Goal: Task Accomplishment & Management: Manage account settings

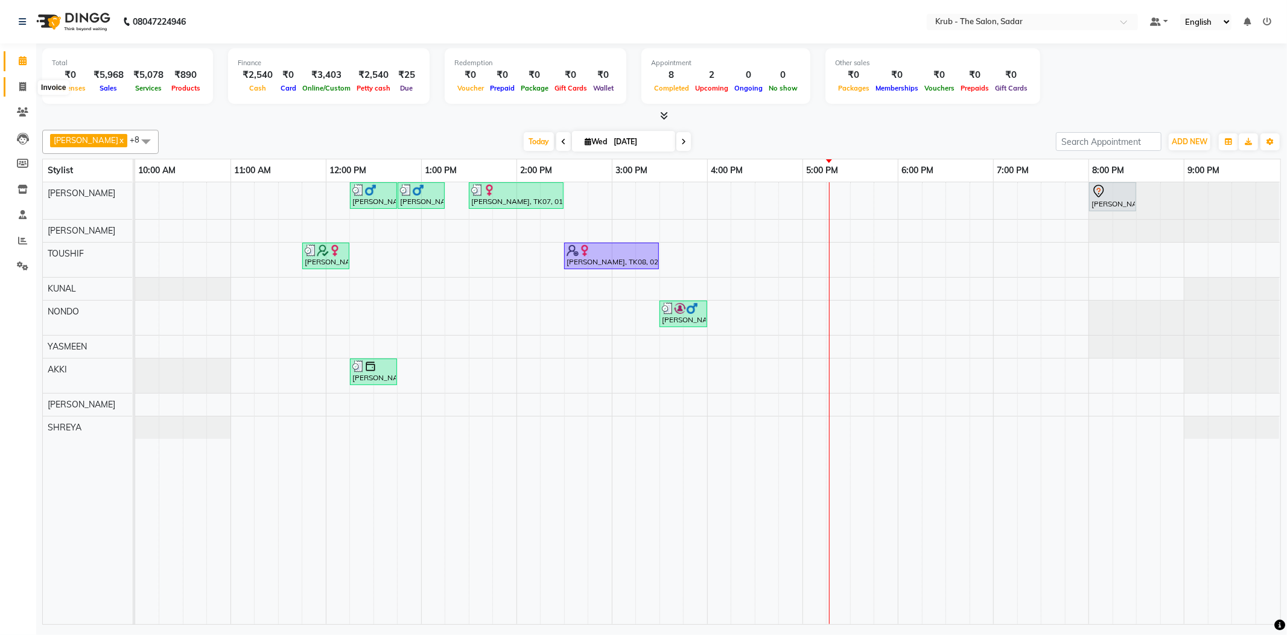
click at [16, 90] on span at bounding box center [22, 87] width 21 height 14
select select "service"
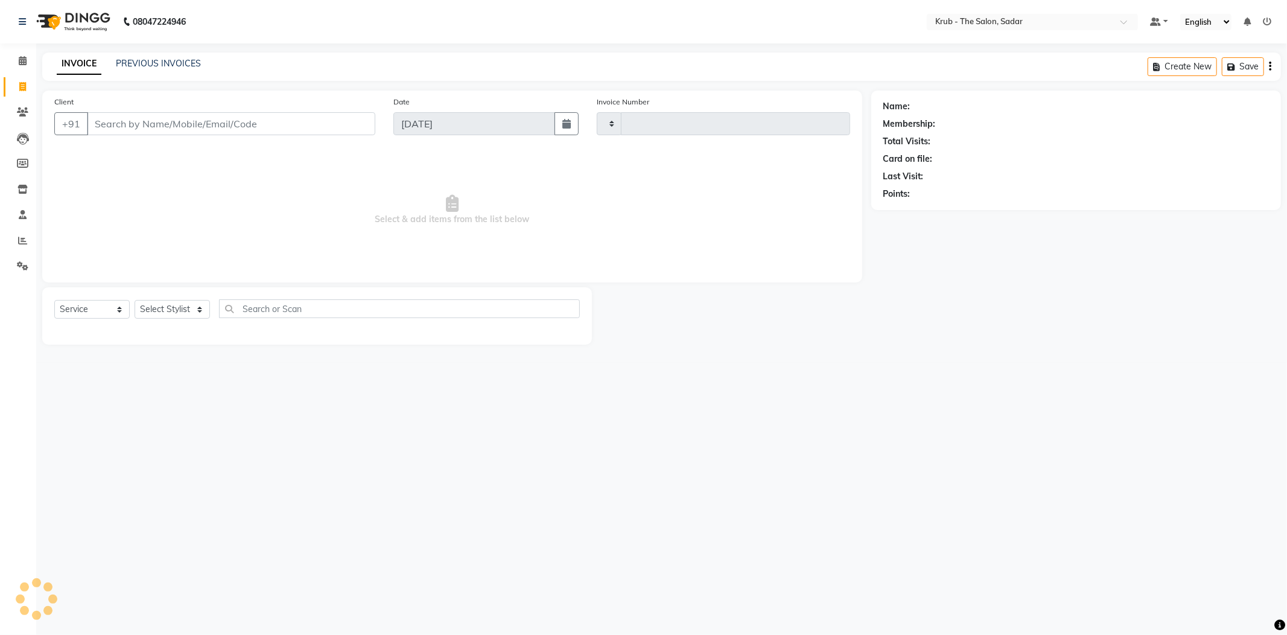
type input "2136"
select select "4449"
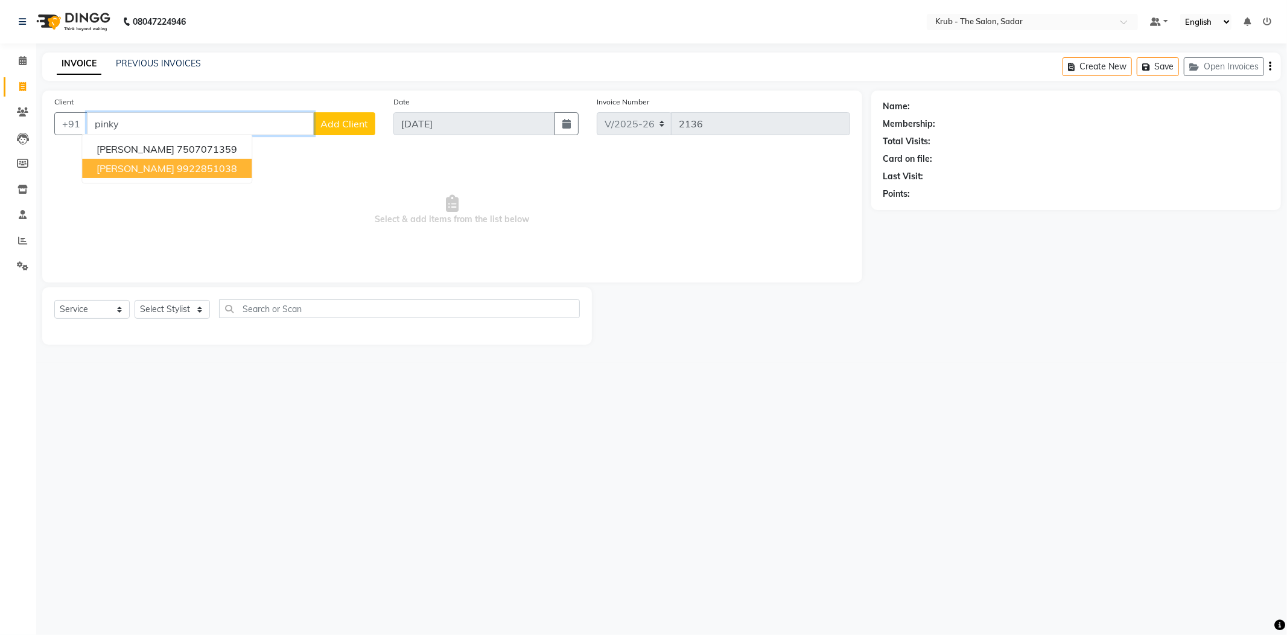
click at [177, 162] on ngb-highlight "9922851038" at bounding box center [207, 168] width 60 height 12
type input "9922851038"
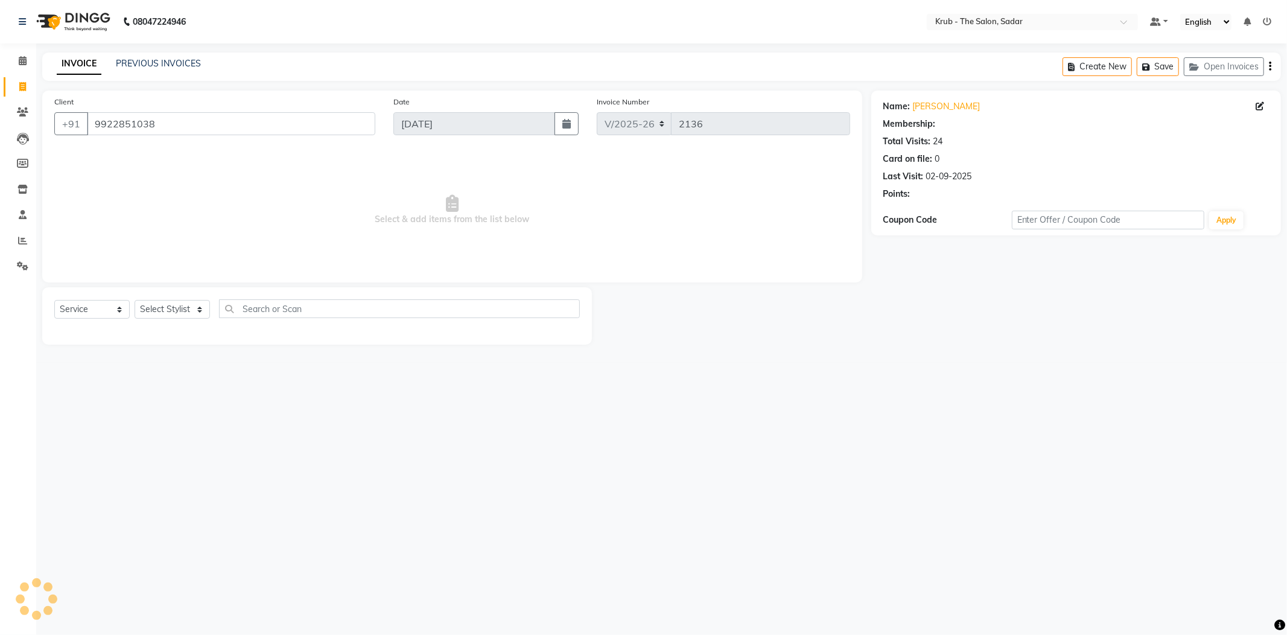
select select "1: Object"
click at [162, 300] on select "Select Stylist AKASH AKKI AKSHAY Andreas GURVEER Krub Reception KUNAL NONDO RAJ…" at bounding box center [172, 309] width 75 height 19
select select "24987"
click at [135, 300] on select "Select Stylist AKASH AKKI AKSHAY Andreas GURVEER Krub Reception KUNAL NONDO RAJ…" at bounding box center [172, 309] width 75 height 19
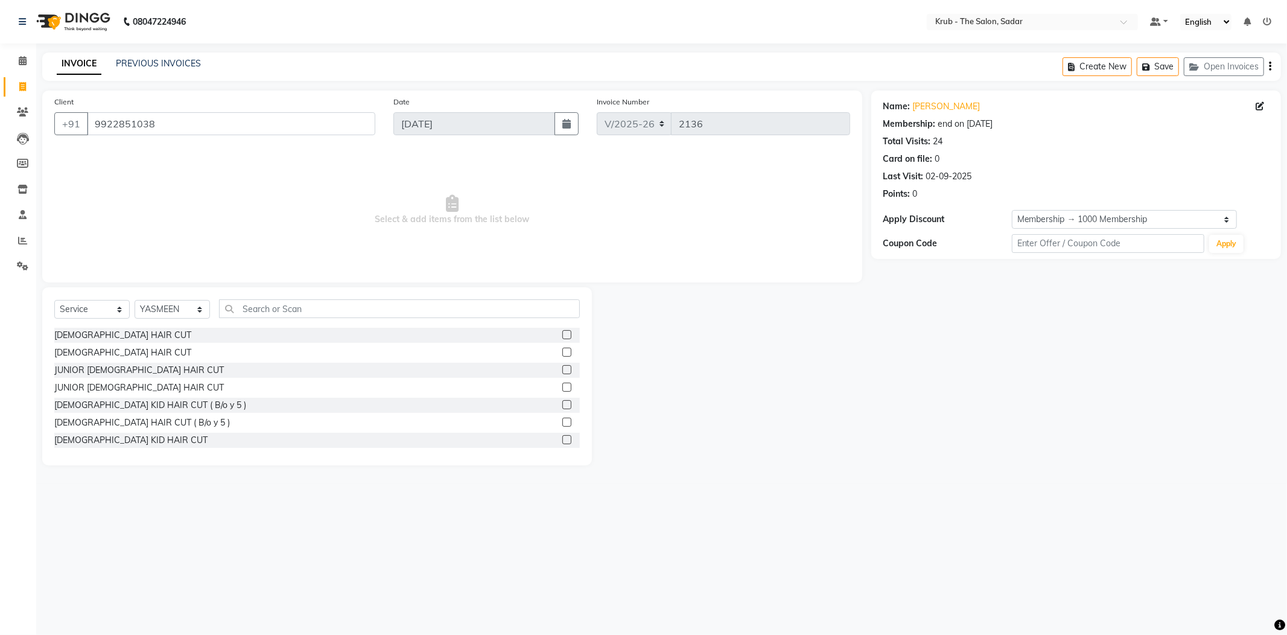
click at [281, 287] on div "Select Service Product Membership Package Voucher Prepaid Gift Card Select Styl…" at bounding box center [316, 376] width 549 height 178
click at [280, 299] on input "text" at bounding box center [399, 308] width 361 height 19
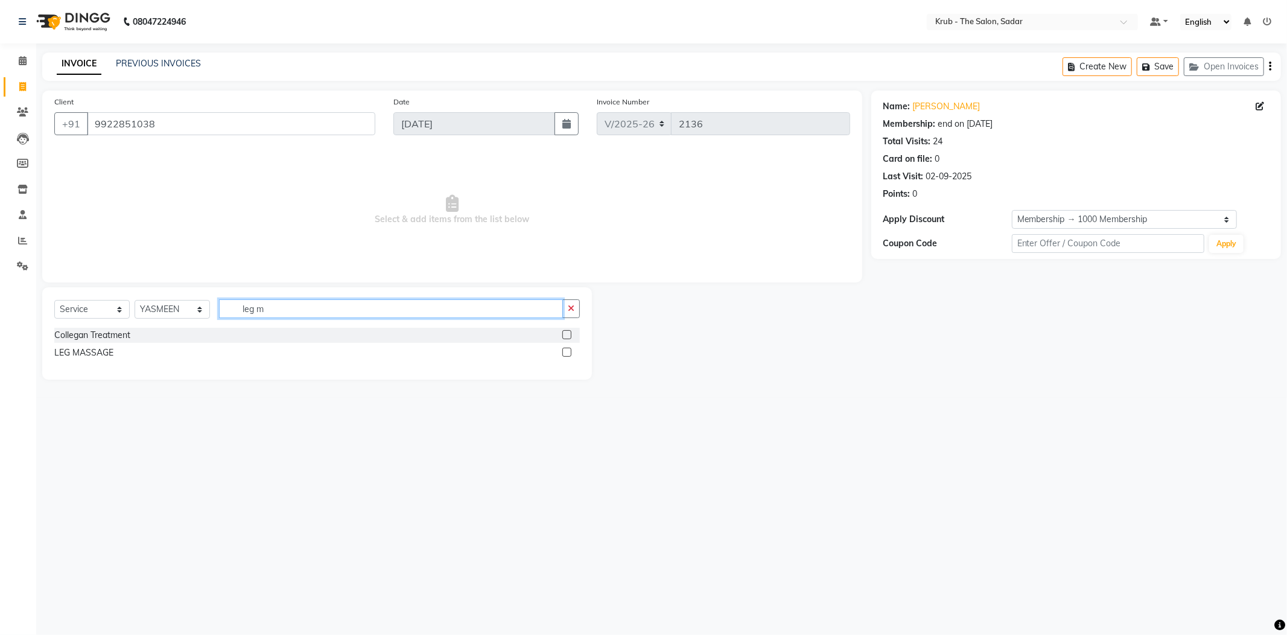
type input "leg m"
click at [567, 347] on label at bounding box center [566, 351] width 9 height 9
click at [567, 349] on input "checkbox" at bounding box center [566, 353] width 8 height 8
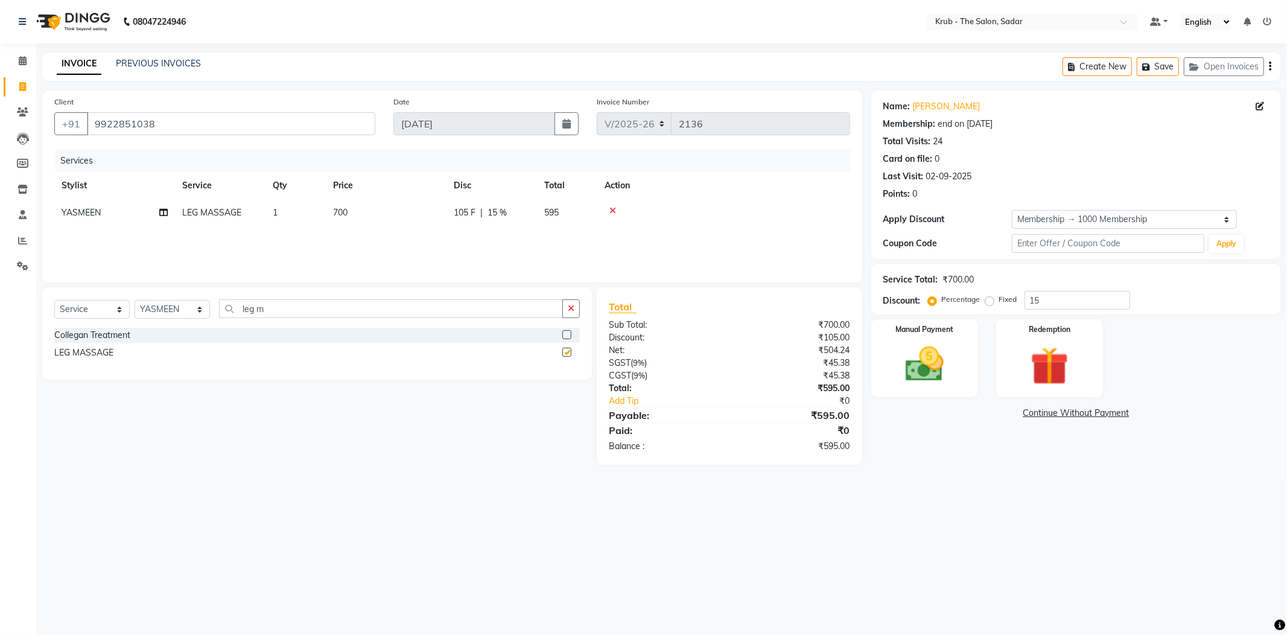
checkbox input "false"
click at [180, 300] on select "Select Stylist AKASH AKKI AKSHAY Andreas GURVEER Krub Reception KUNAL NONDO RAJ…" at bounding box center [172, 309] width 75 height 19
select select "59003"
click at [135, 300] on select "Select Stylist AKASH AKKI AKSHAY Andreas GURVEER Krub Reception KUNAL NONDO RAJ…" at bounding box center [172, 309] width 75 height 19
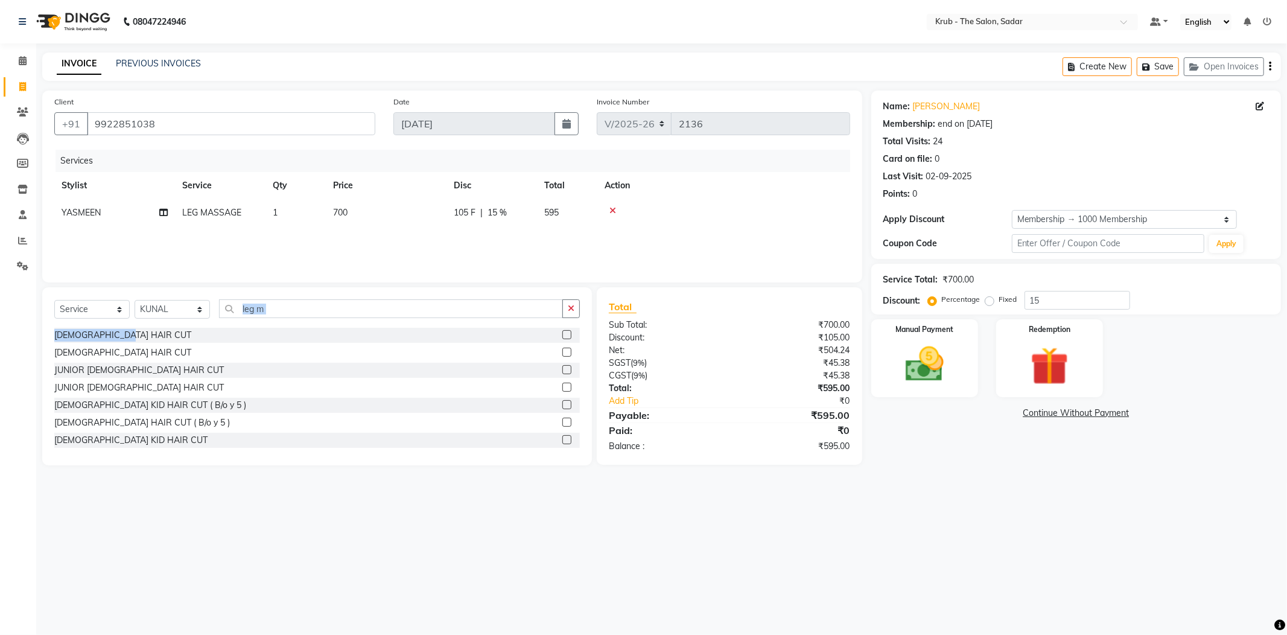
drag, startPoint x: 211, startPoint y: 312, endPoint x: 194, endPoint y: 316, distance: 17.9
click at [191, 317] on div "Select Service Product Membership Package Voucher Prepaid Gift Card Select Styl…" at bounding box center [316, 376] width 549 height 178
click at [273, 299] on input "leg m" at bounding box center [391, 308] width 344 height 19
drag, startPoint x: 249, startPoint y: 292, endPoint x: 205, endPoint y: 300, distance: 44.2
click at [205, 300] on div "Select Service Product Membership Package Voucher Prepaid Gift Card Select Styl…" at bounding box center [316, 313] width 525 height 28
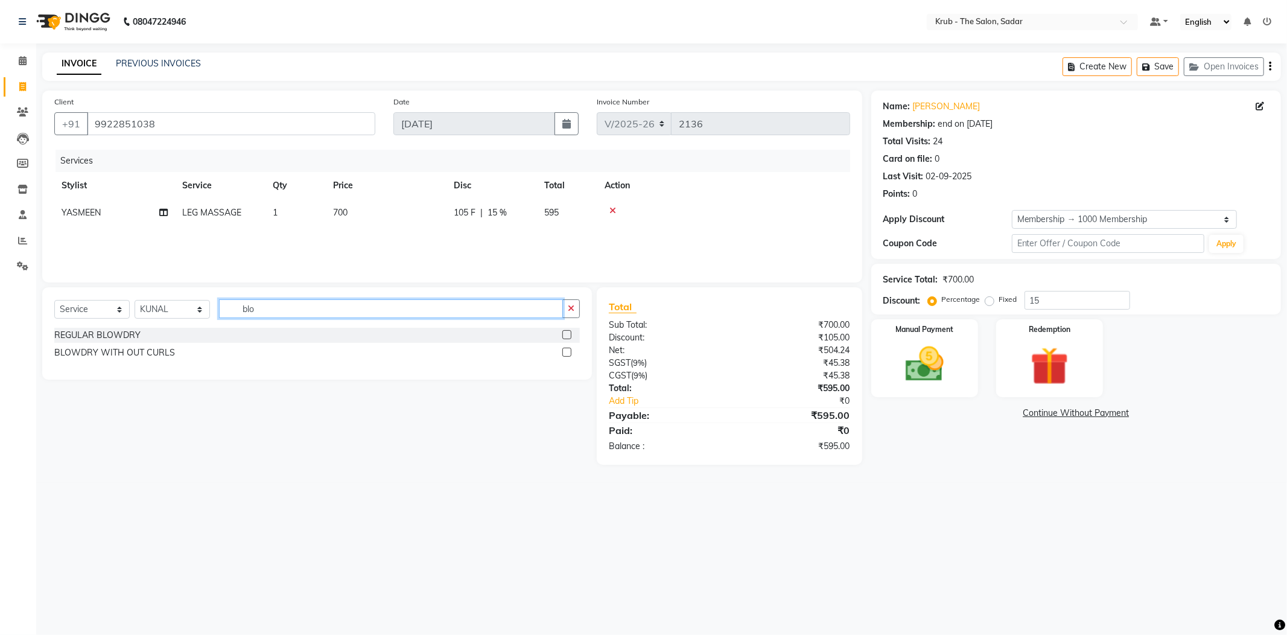
type input "blo"
click at [571, 330] on label at bounding box center [566, 334] width 9 height 9
click at [570, 331] on input "checkbox" at bounding box center [566, 335] width 8 height 8
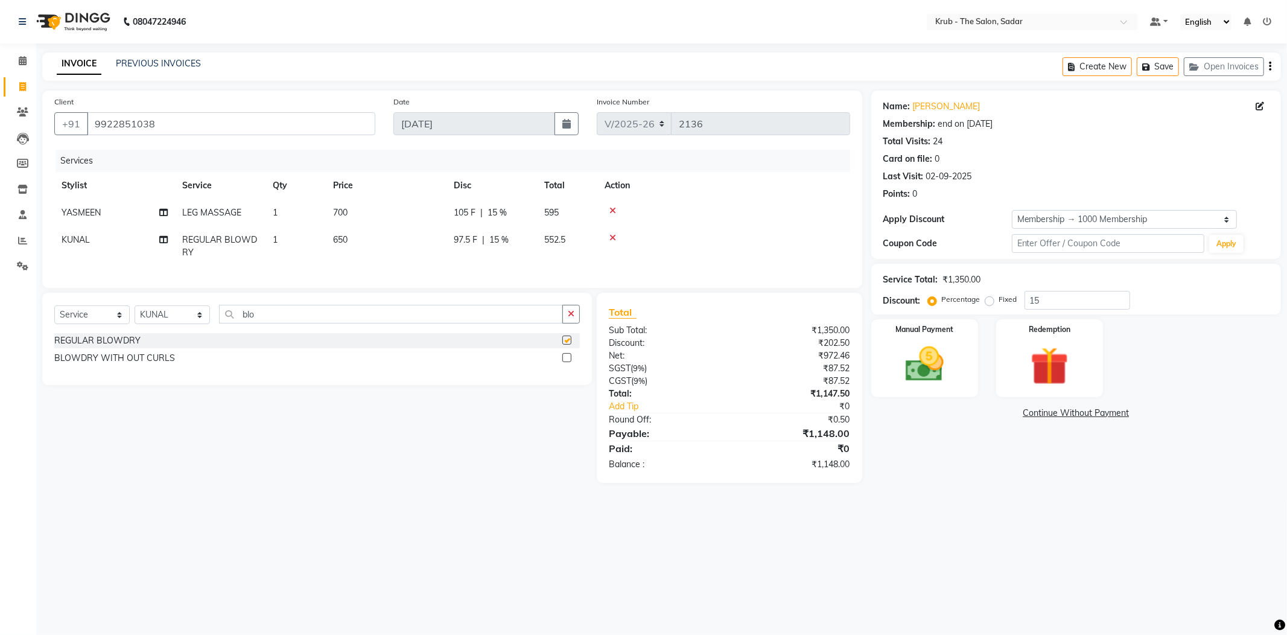
checkbox input "false"
click at [32, 61] on span at bounding box center [22, 61] width 21 height 14
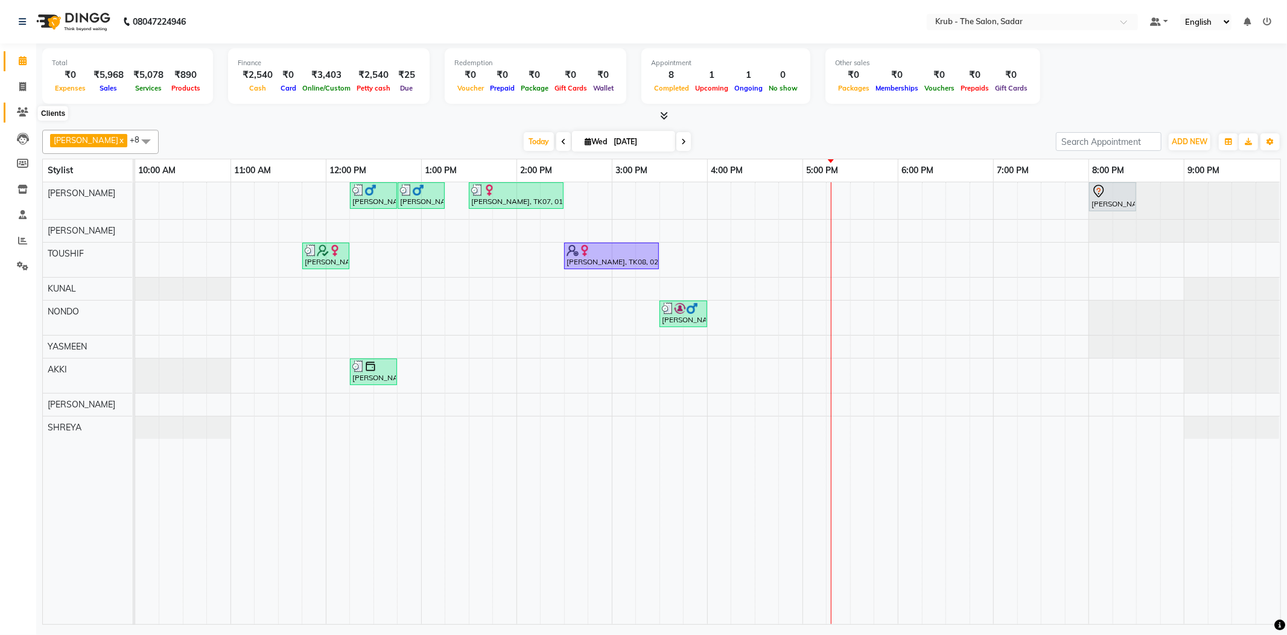
click at [13, 115] on span at bounding box center [22, 113] width 21 height 14
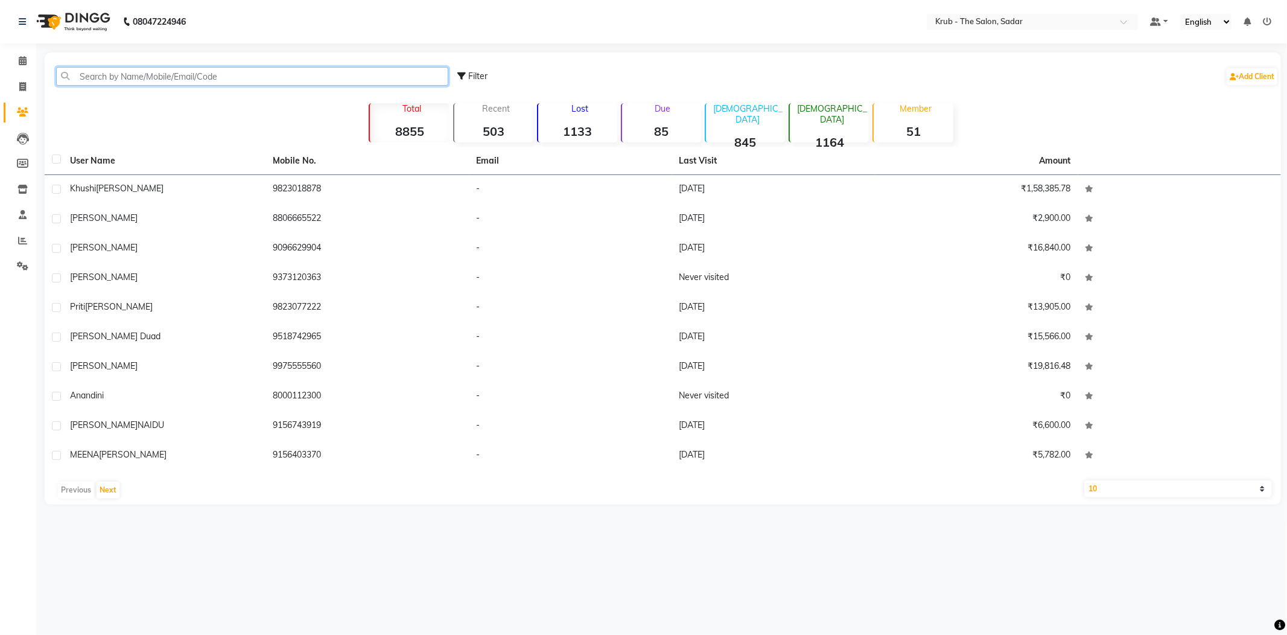
click at [150, 75] on input "text" at bounding box center [252, 76] width 392 height 19
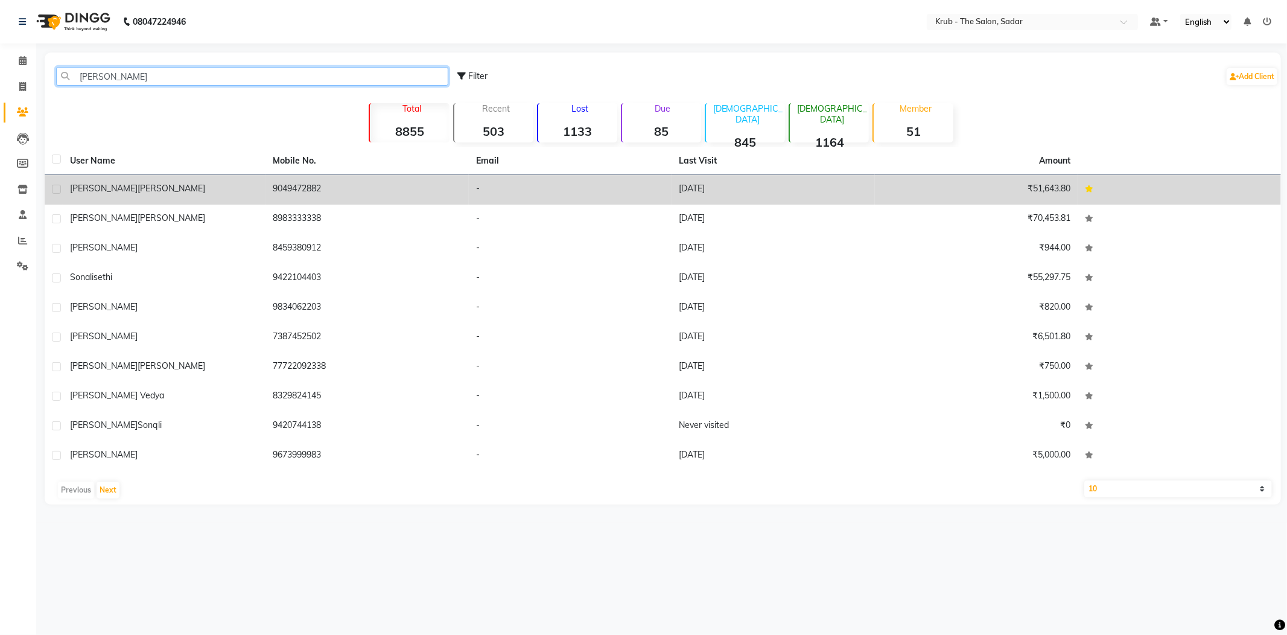
type input "sonal"
click at [262, 175] on td "Sonal Sangar" at bounding box center [164, 190] width 203 height 30
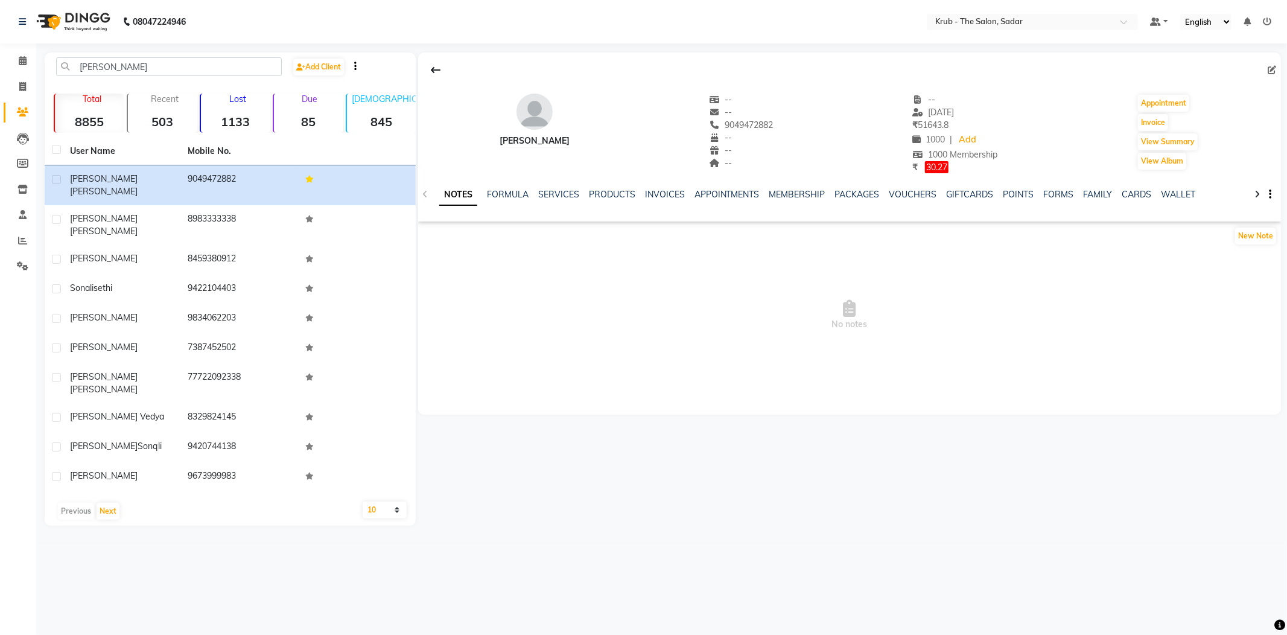
click at [1270, 66] on icon at bounding box center [1271, 70] width 8 height 8
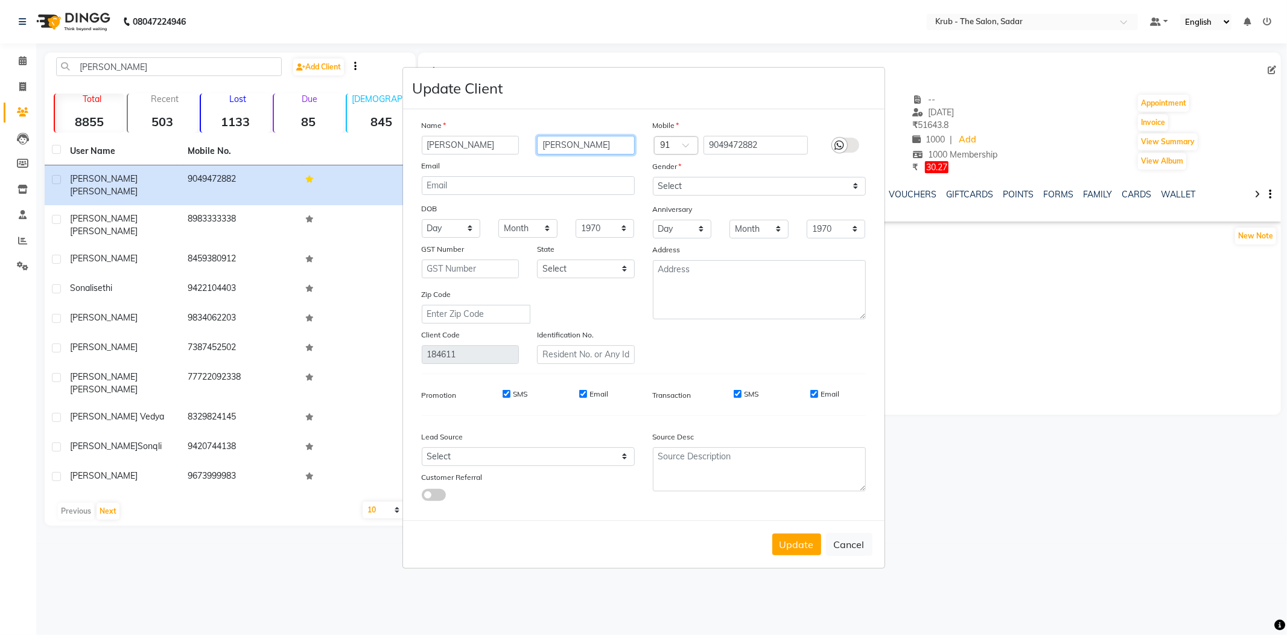
drag, startPoint x: 580, startPoint y: 162, endPoint x: 416, endPoint y: 179, distance: 165.6
click at [416, 179] on div "Name Sonal Sangar Email DOB Day 01 02 03 04 05 06 07 08 09 10 11 12 13 14 15 16…" at bounding box center [528, 241] width 231 height 245
type input "[PERSON_NAME]"
drag, startPoint x: 455, startPoint y: 162, endPoint x: 351, endPoint y: 181, distance: 105.5
click at [351, 181] on ngb-modal-window "Update Client Name Sonal Pinky Mann Email DOB Day 01 02 03 04 05 06 07 08 09 10…" at bounding box center [643, 317] width 1287 height 635
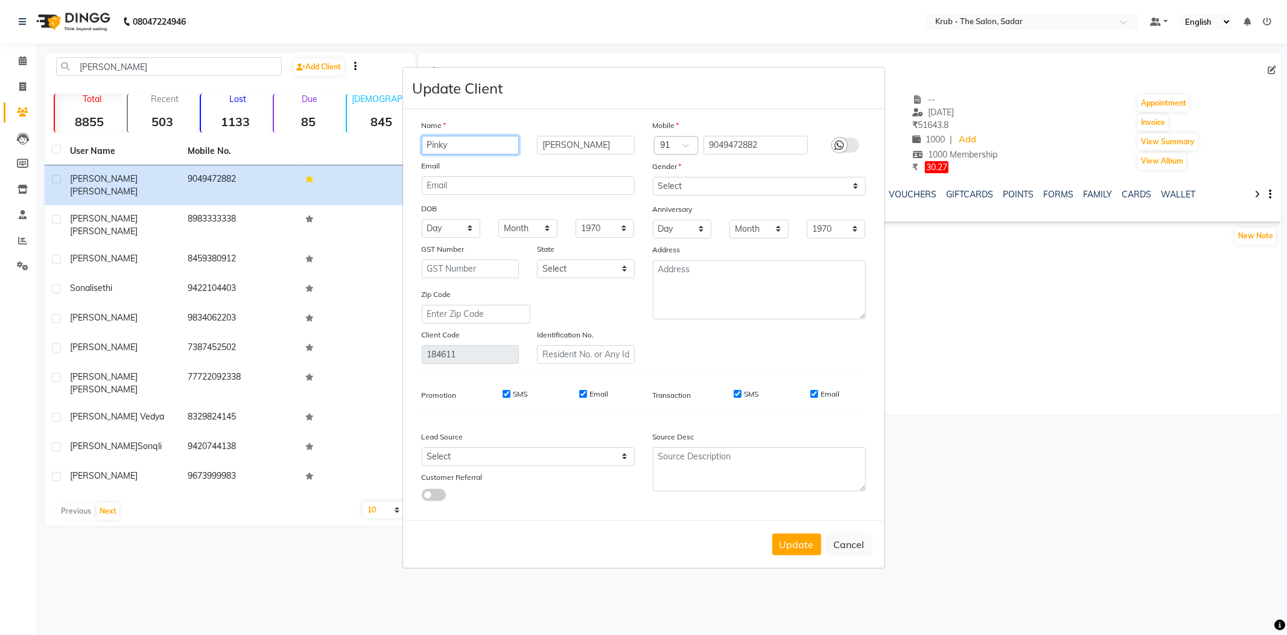
type input "Pinky"
click at [618, 154] on input "[PERSON_NAME]" at bounding box center [586, 145] width 98 height 19
type input "Pinky Man"
click at [748, 195] on select "Select Male Female Other Prefer Not To Say" at bounding box center [759, 186] width 213 height 19
select select "[DEMOGRAPHIC_DATA]"
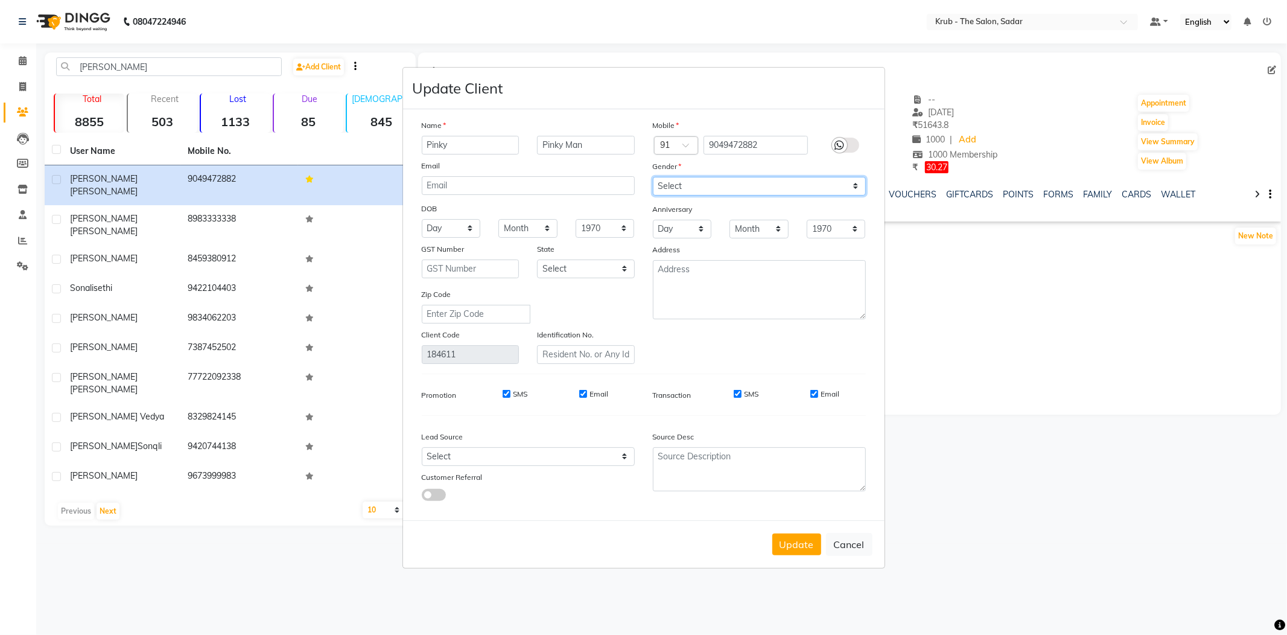
click at [653, 192] on select "Select Male Female Other Prefer Not To Say" at bounding box center [759, 186] width 213 height 19
click at [812, 533] on button "Update" at bounding box center [796, 544] width 49 height 22
select select
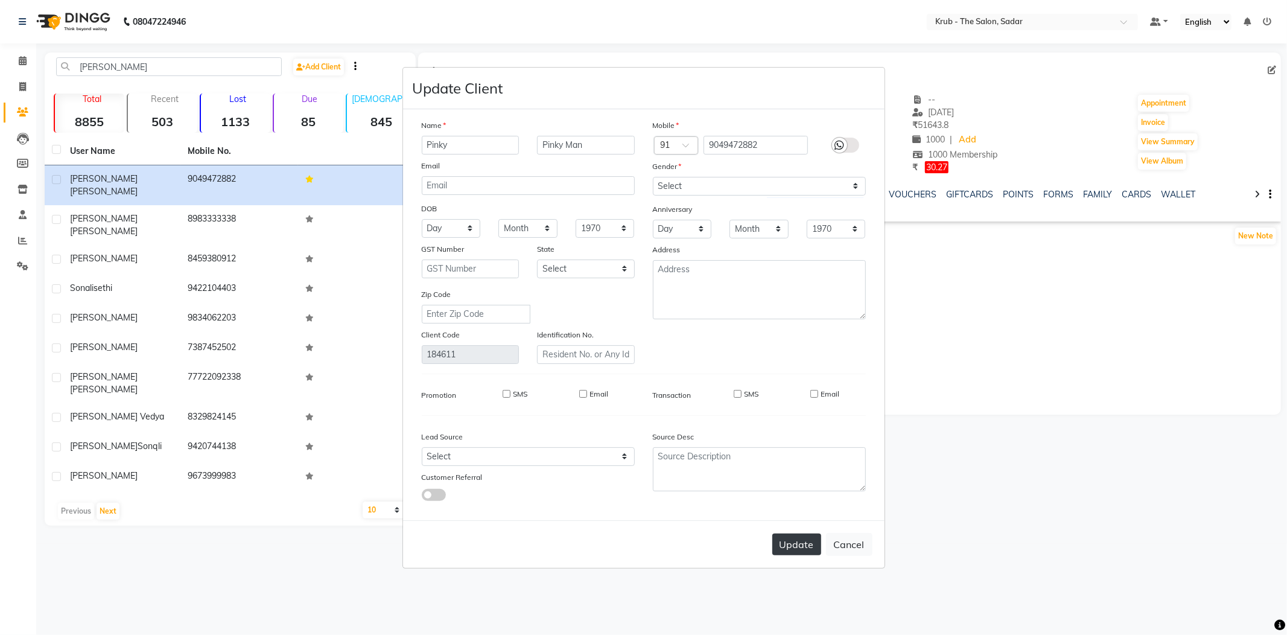
select select
checkbox input "false"
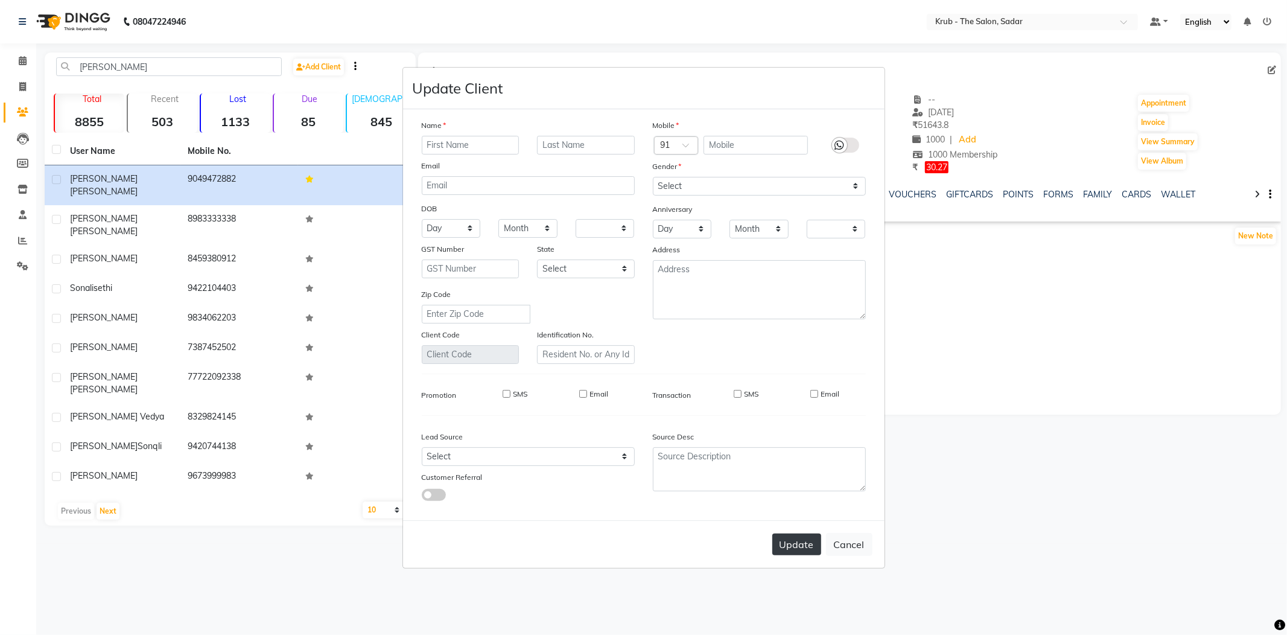
checkbox input "false"
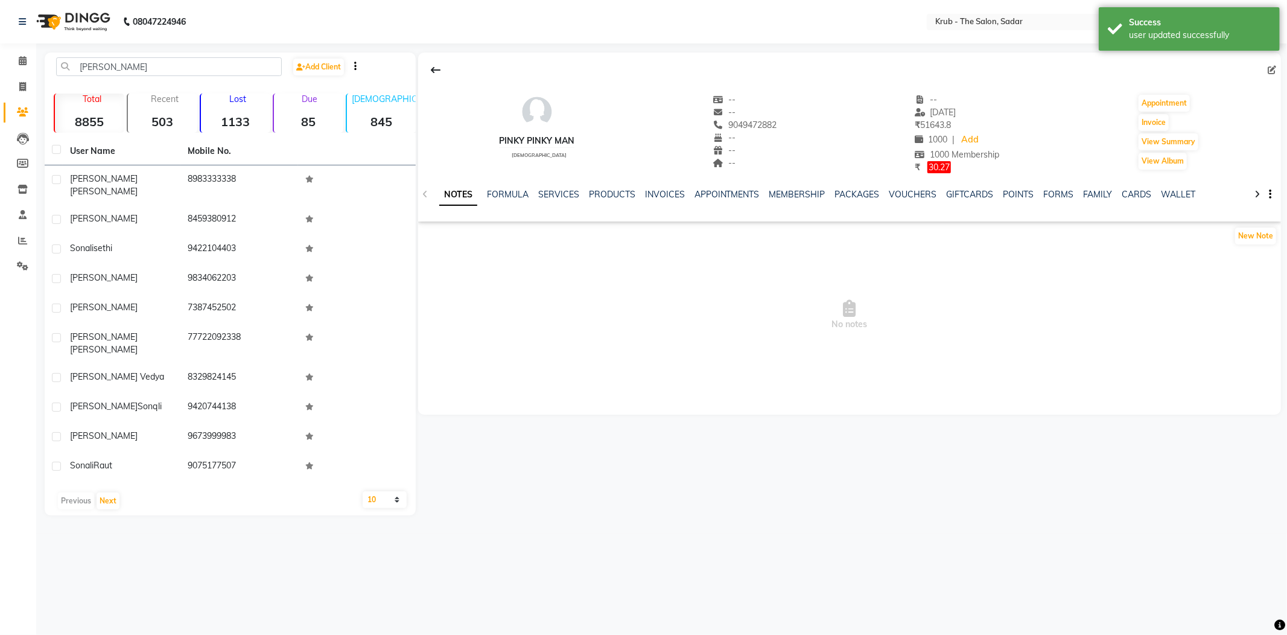
click at [1270, 68] on icon at bounding box center [1271, 70] width 8 height 8
select select "[DEMOGRAPHIC_DATA]"
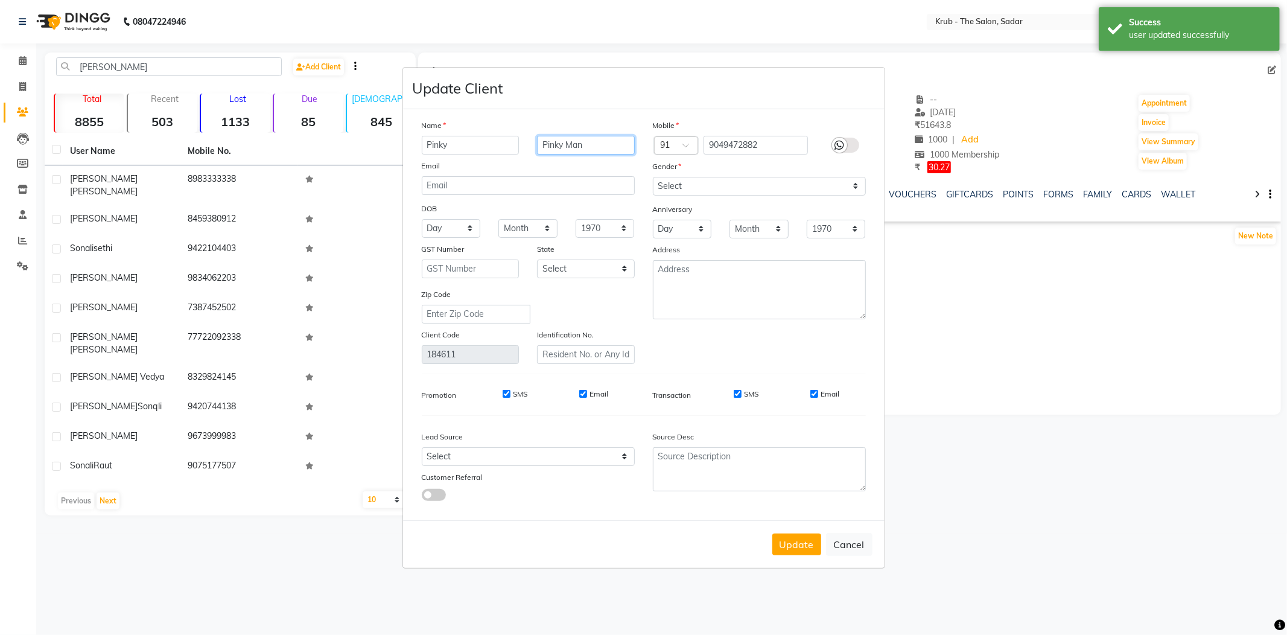
drag, startPoint x: 561, startPoint y: 157, endPoint x: 507, endPoint y: 168, distance: 54.7
click at [507, 154] on div "Pinky Pinky Man" at bounding box center [528, 145] width 231 height 19
type input "Man"
click at [819, 533] on button "Update" at bounding box center [796, 544] width 49 height 22
select select
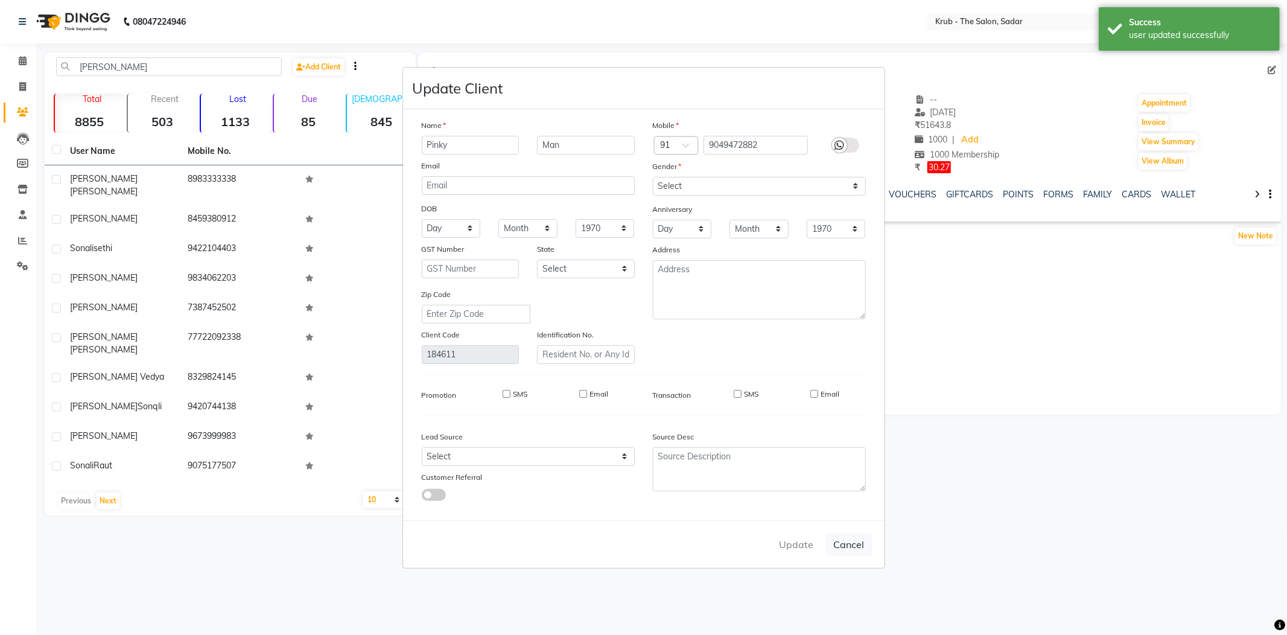
select select
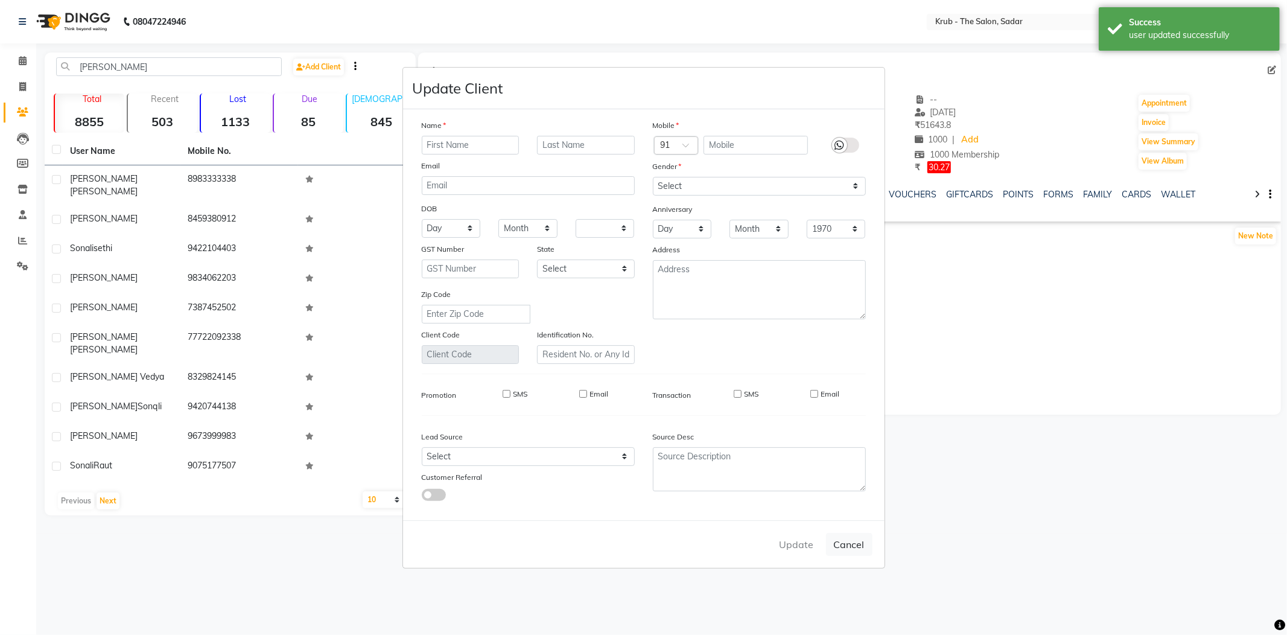
select select
checkbox input "false"
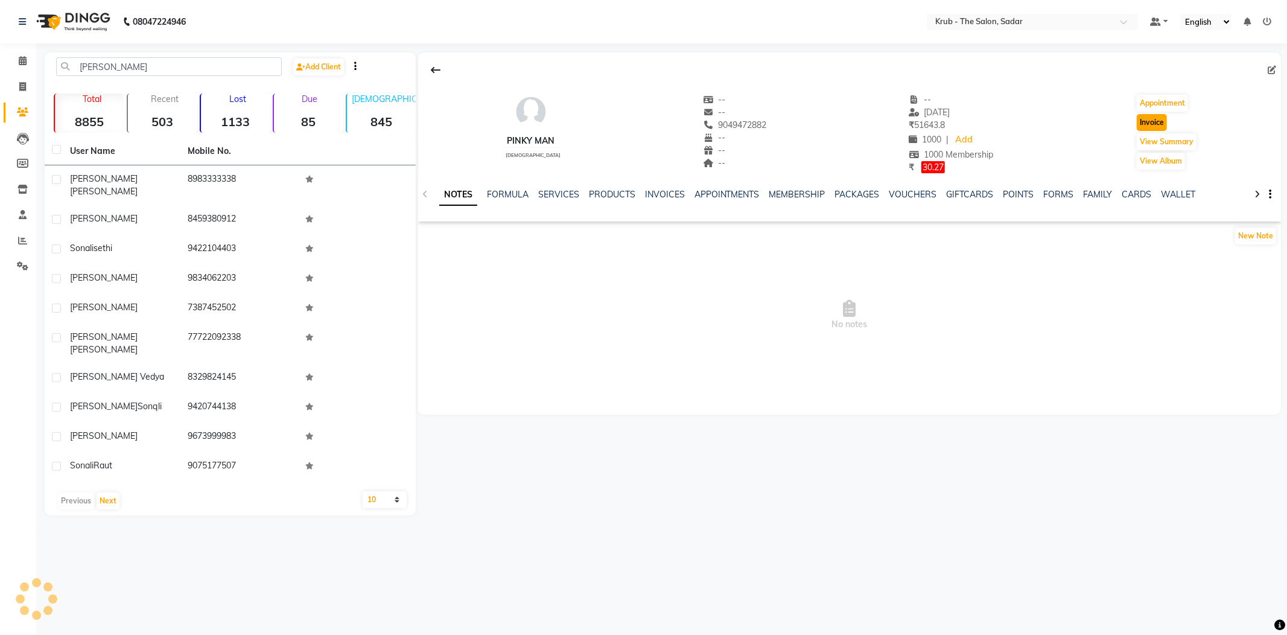
click at [1151, 119] on button "Invoice" at bounding box center [1151, 122] width 30 height 17
select select "service"
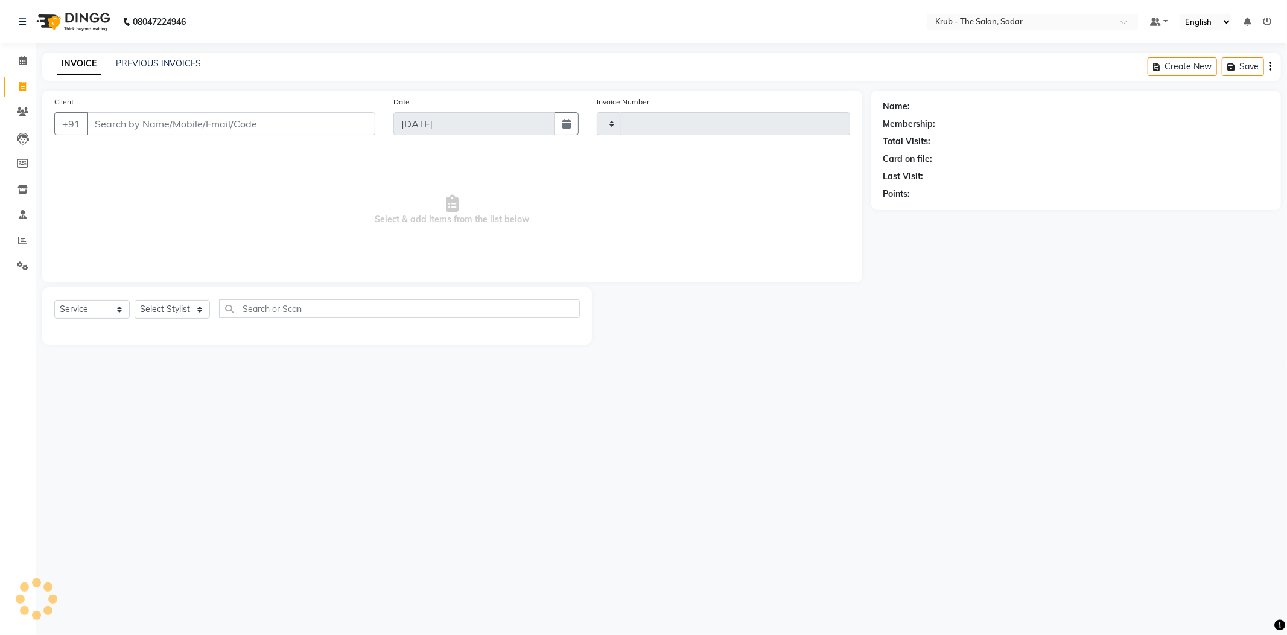
type input "2136"
select select "4449"
type input "9049472882"
select select "1: Object"
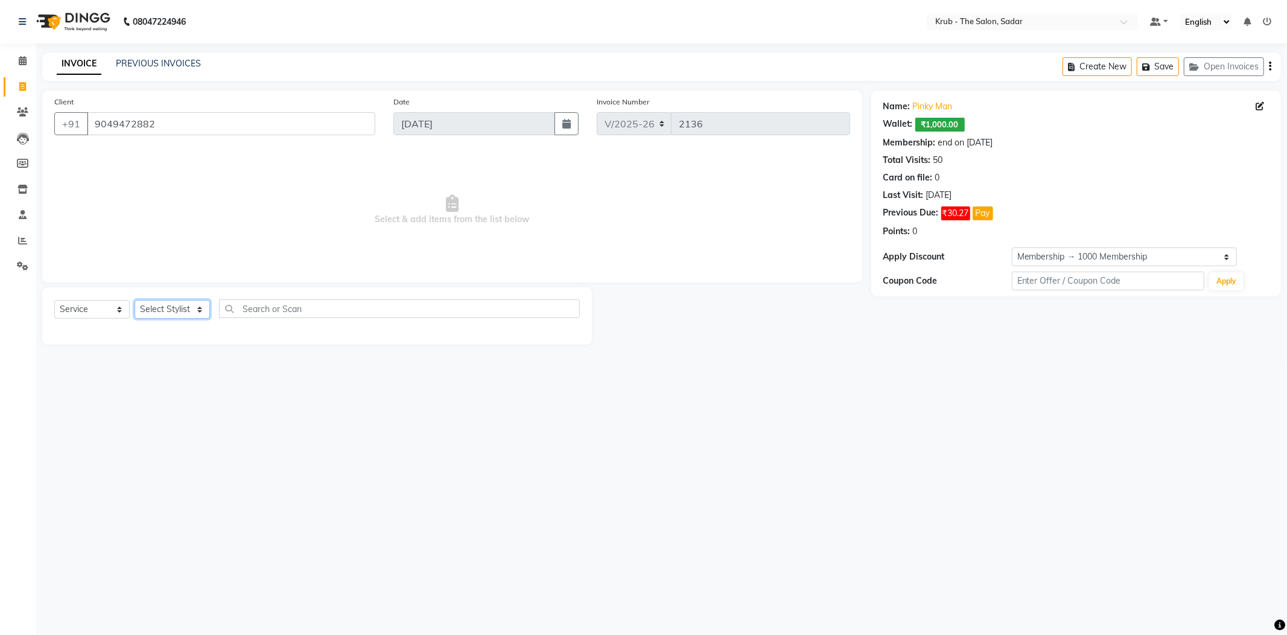
click at [169, 300] on select "Select Stylist AKASH AKKI AKSHAY Andreas GURVEER Krub Reception KUNAL NONDO RAJ…" at bounding box center [172, 309] width 75 height 19
select select "24987"
click at [135, 300] on select "Select Stylist AKASH AKKI AKSHAY Andreas GURVEER Krub Reception KUNAL NONDO RAJ…" at bounding box center [172, 309] width 75 height 19
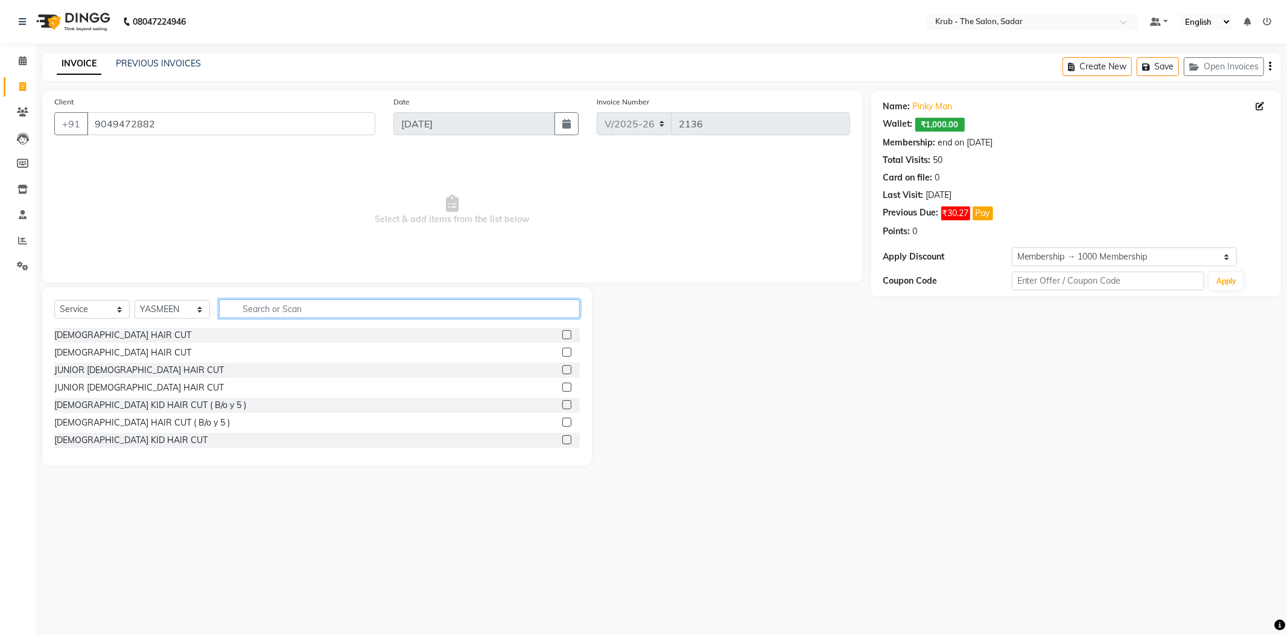
click at [297, 299] on input "text" at bounding box center [399, 308] width 361 height 19
type input "leg"
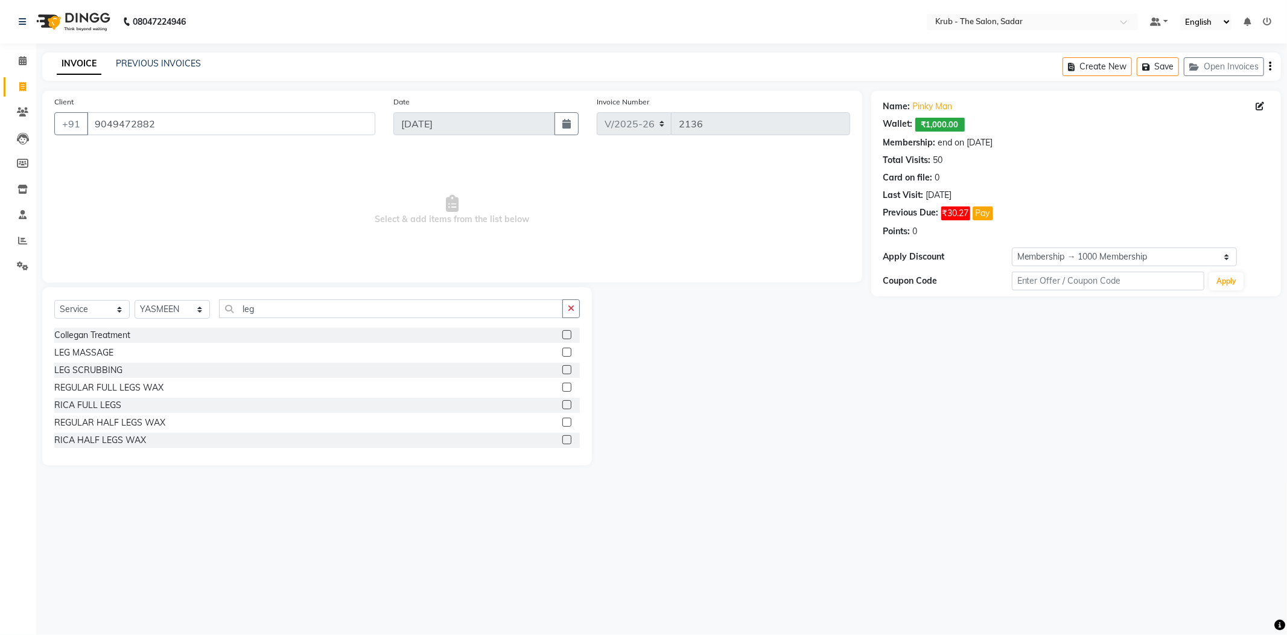
click at [568, 347] on label at bounding box center [566, 351] width 9 height 9
click at [568, 349] on input "checkbox" at bounding box center [566, 353] width 8 height 8
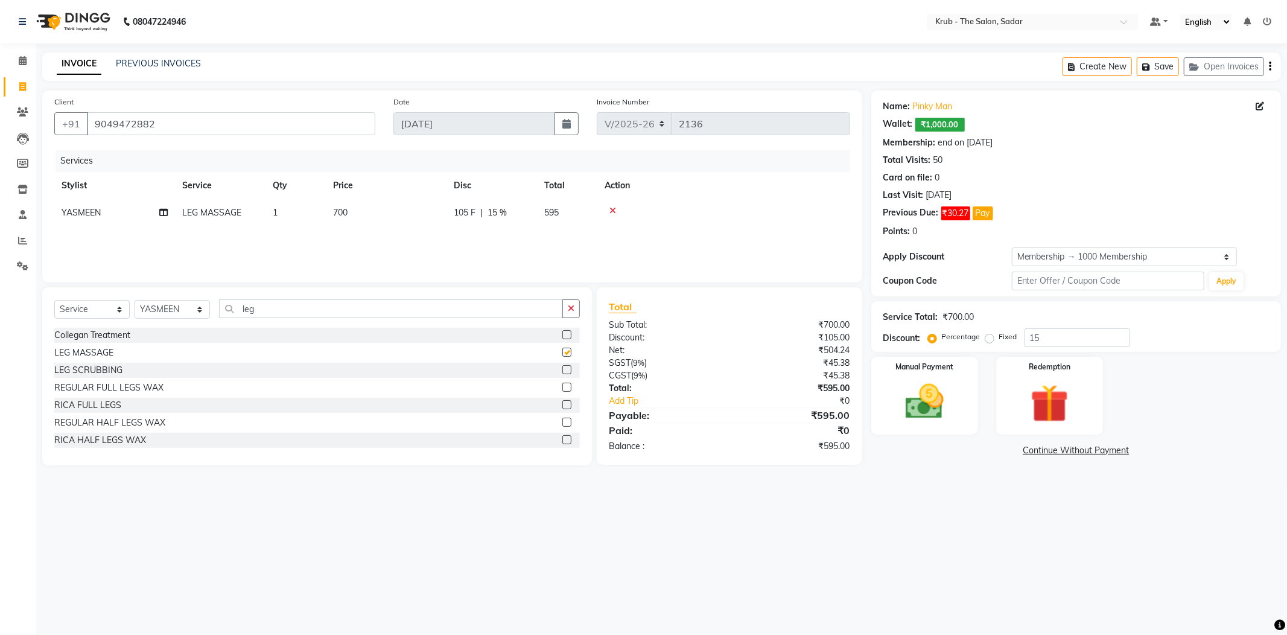
checkbox input "false"
drag, startPoint x: 168, startPoint y: 286, endPoint x: 162, endPoint y: 300, distance: 14.9
click at [165, 300] on select "Select Stylist AKASH AKKI AKSHAY Andreas GURVEER Krub Reception KUNAL NONDO RAJ…" at bounding box center [172, 309] width 75 height 19
select select "24986"
click at [135, 300] on select "Select Stylist AKASH AKKI AKSHAY Andreas GURVEER Krub Reception KUNAL NONDO RAJ…" at bounding box center [172, 309] width 75 height 19
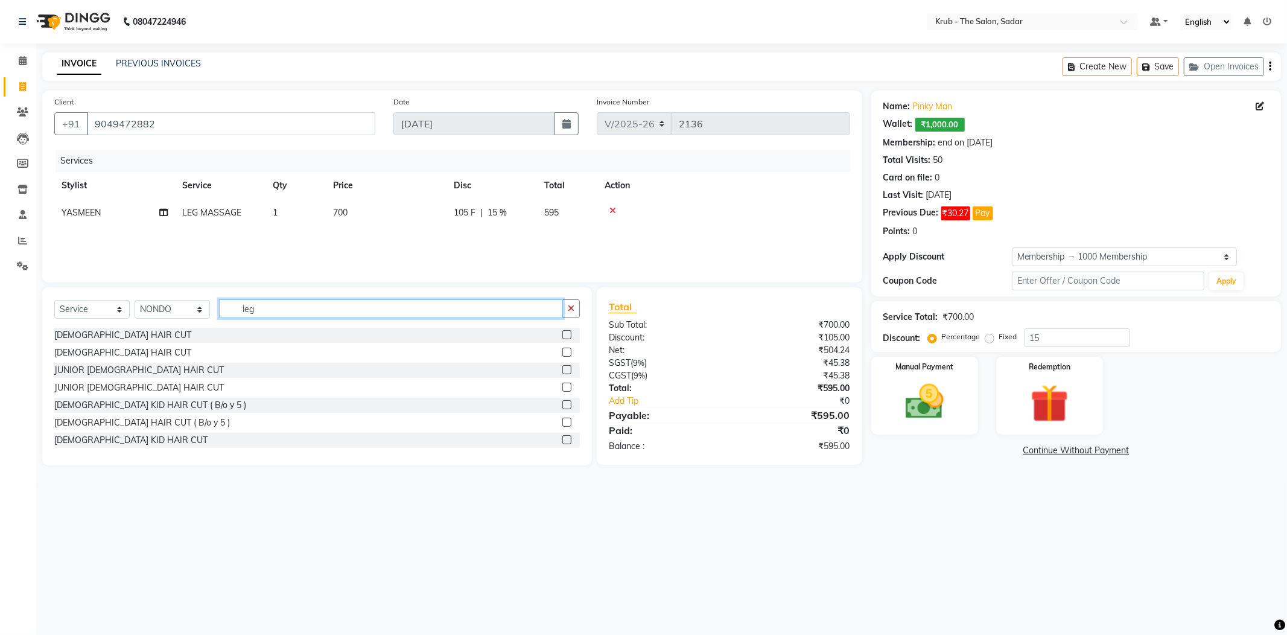
drag, startPoint x: 252, startPoint y: 291, endPoint x: 191, endPoint y: 293, distance: 60.4
click at [191, 299] on div "Select Service Product Membership Package Voucher Prepaid Gift Card Select Styl…" at bounding box center [316, 313] width 525 height 28
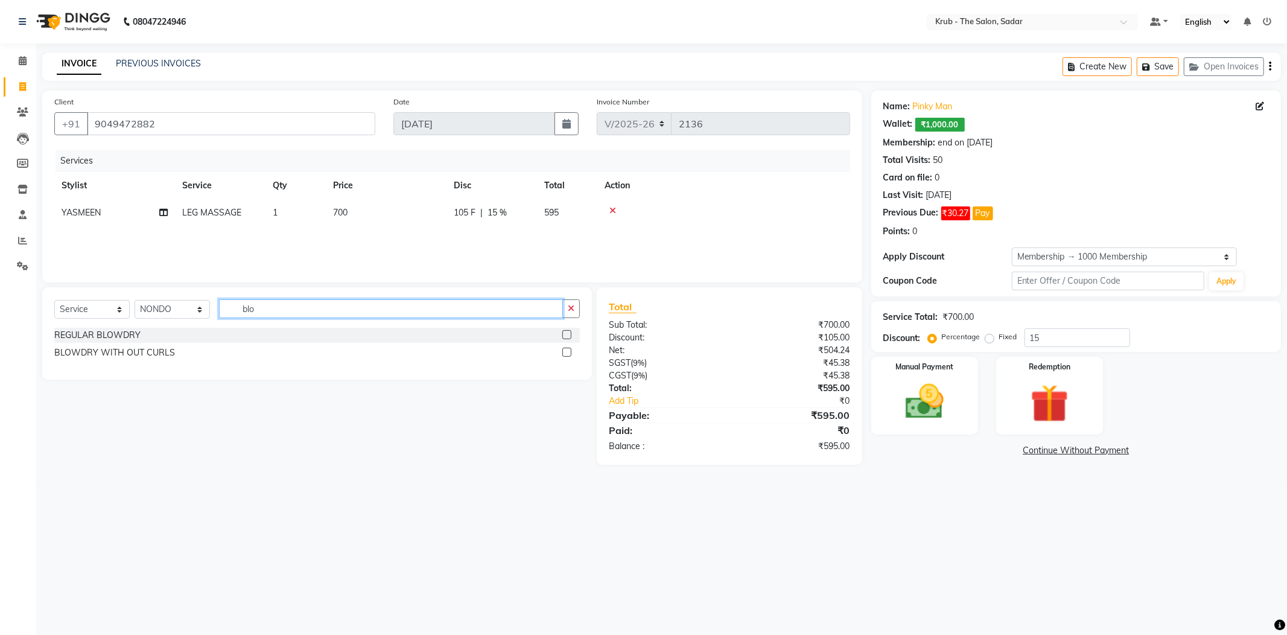
type input "blo"
click at [565, 330] on label at bounding box center [566, 334] width 9 height 9
click at [565, 331] on input "checkbox" at bounding box center [566, 335] width 8 height 8
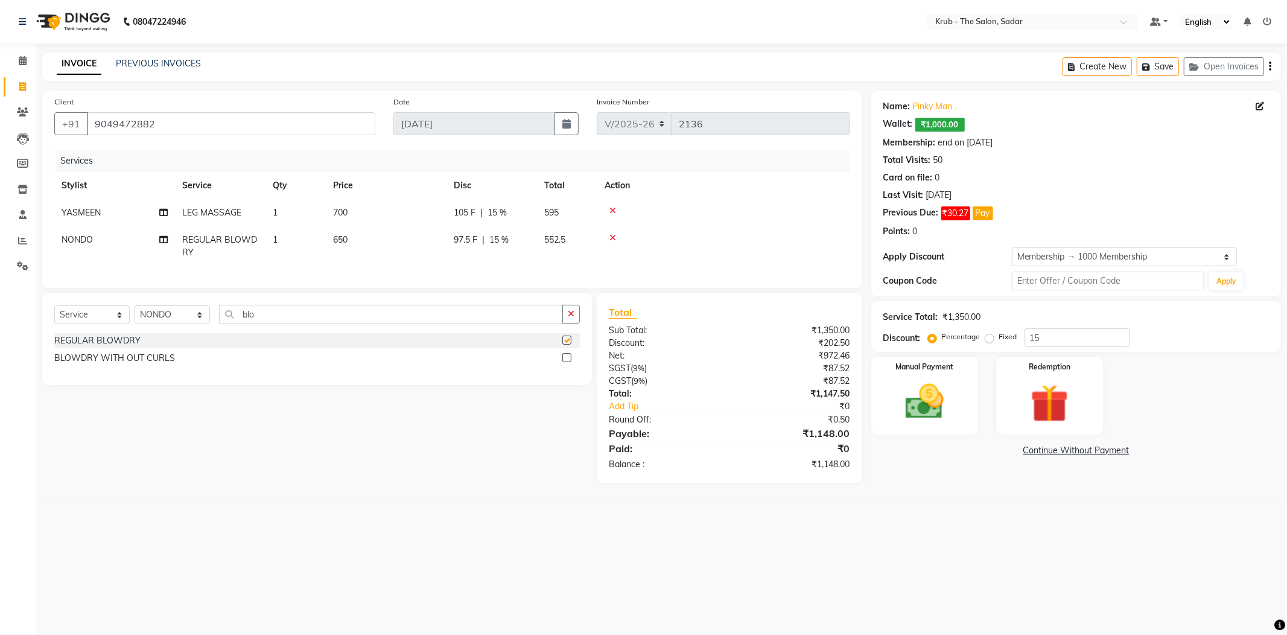
checkbox input "false"
click at [1031, 379] on img at bounding box center [1049, 403] width 65 height 49
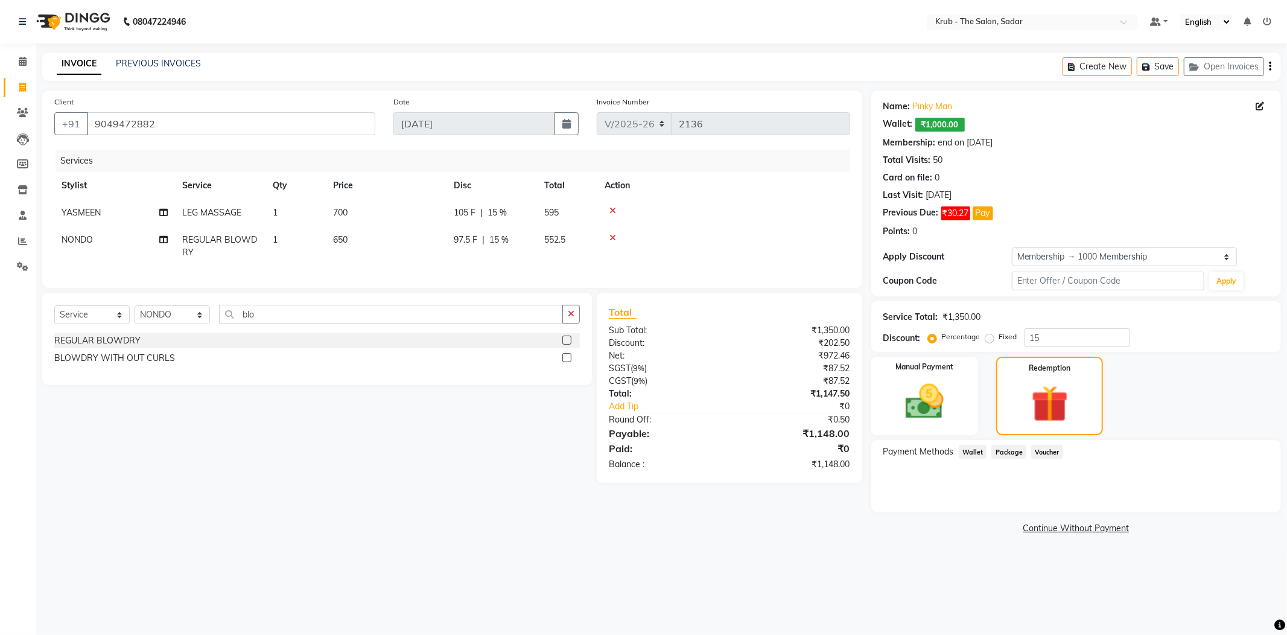
drag, startPoint x: 971, startPoint y: 430, endPoint x: 988, endPoint y: 442, distance: 20.4
click at [971, 445] on span "Wallet" at bounding box center [972, 452] width 28 height 14
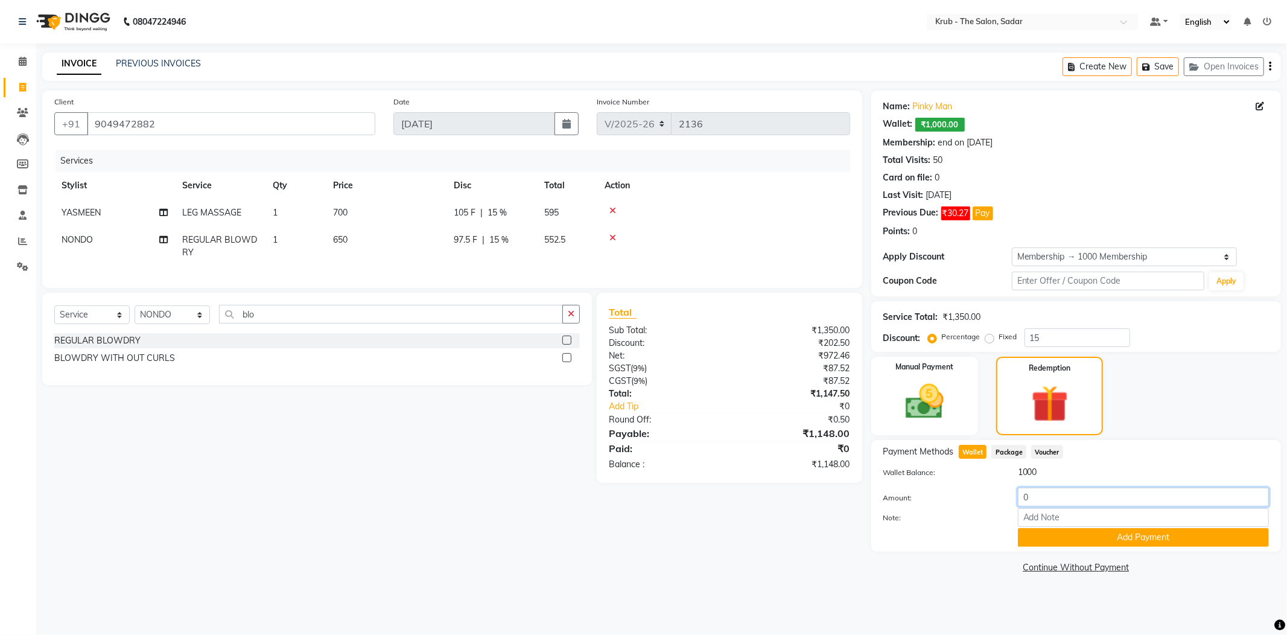
drag, startPoint x: 1062, startPoint y: 474, endPoint x: 985, endPoint y: 464, distance: 77.2
click at [985, 487] on div "Amount: 0" at bounding box center [1076, 497] width 404 height 21
type input "1000"
click at [1077, 528] on button "Add Payment" at bounding box center [1143, 537] width 251 height 19
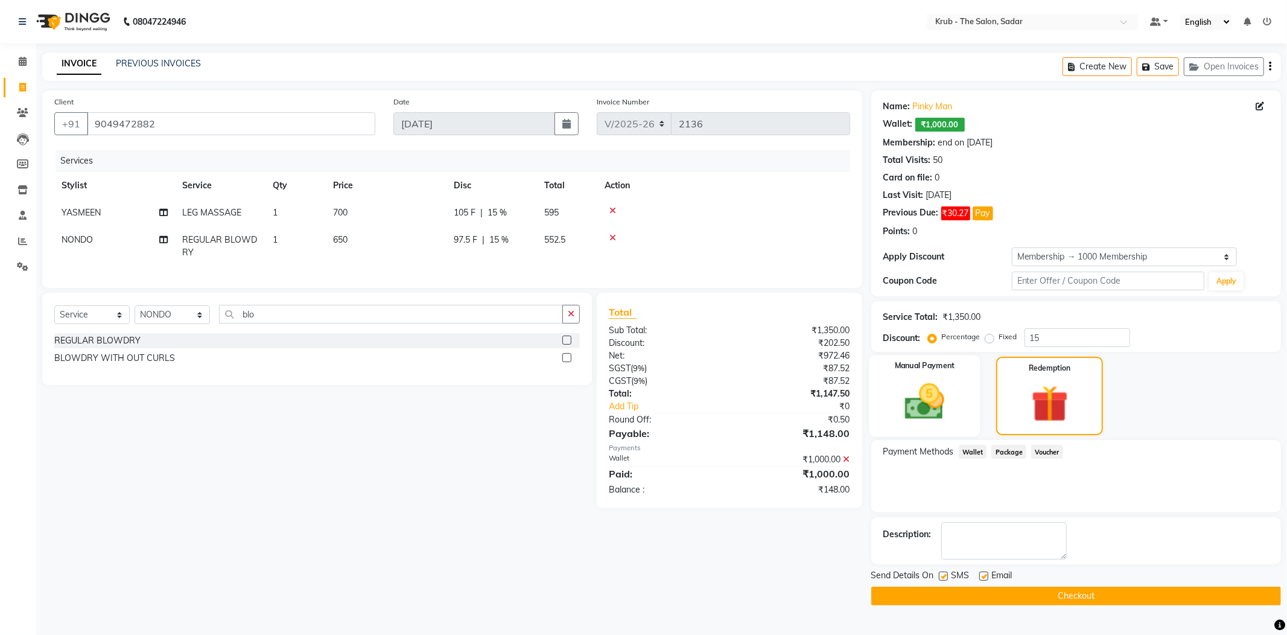
click at [906, 381] on img at bounding box center [924, 402] width 65 height 46
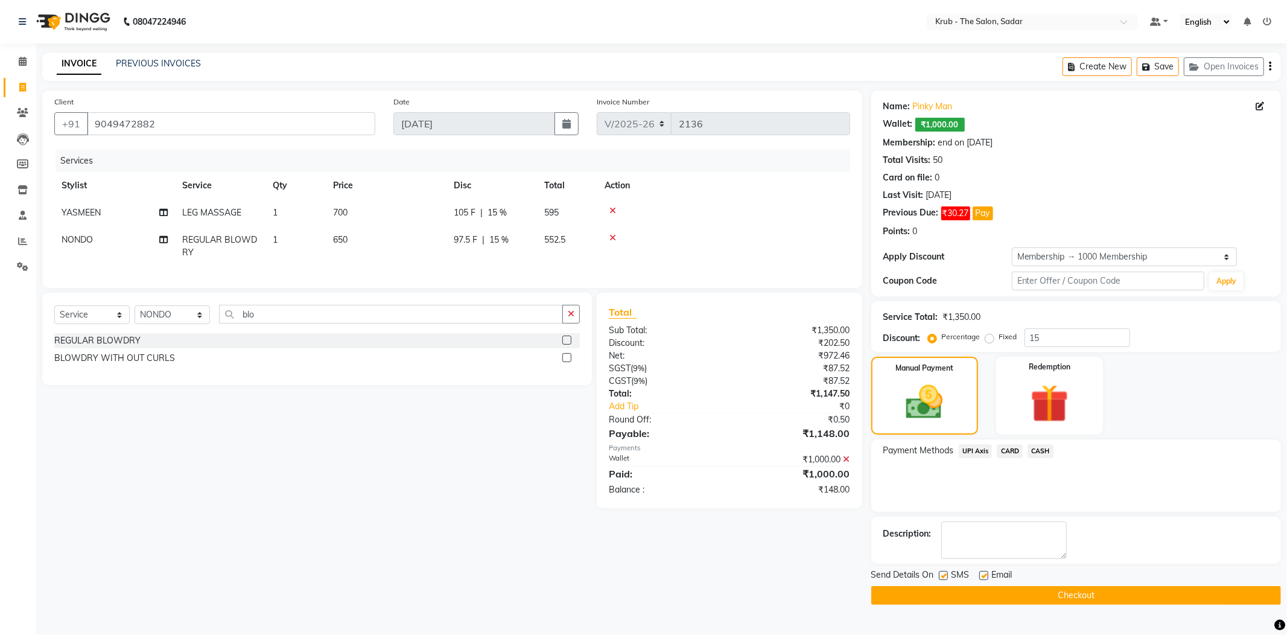
click at [981, 444] on span "UPI Axis" at bounding box center [975, 451] width 34 height 14
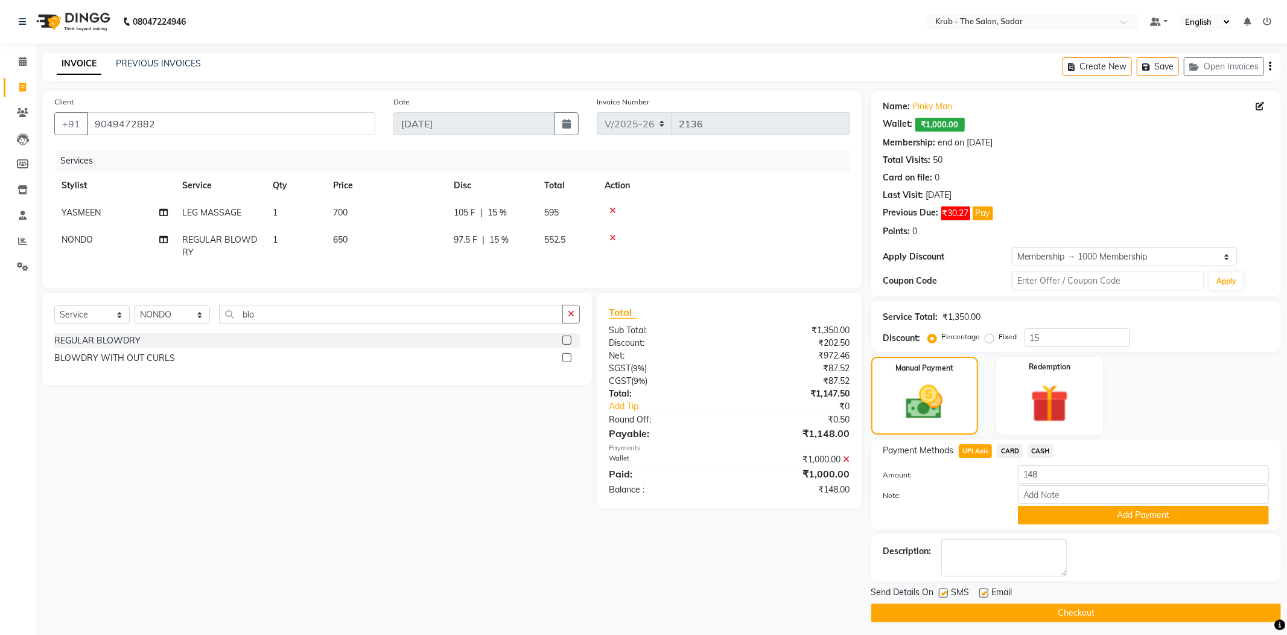
click at [981, 444] on span "UPI Axis" at bounding box center [975, 451] width 34 height 14
click at [1093, 505] on button "Add Payment" at bounding box center [1143, 514] width 251 height 19
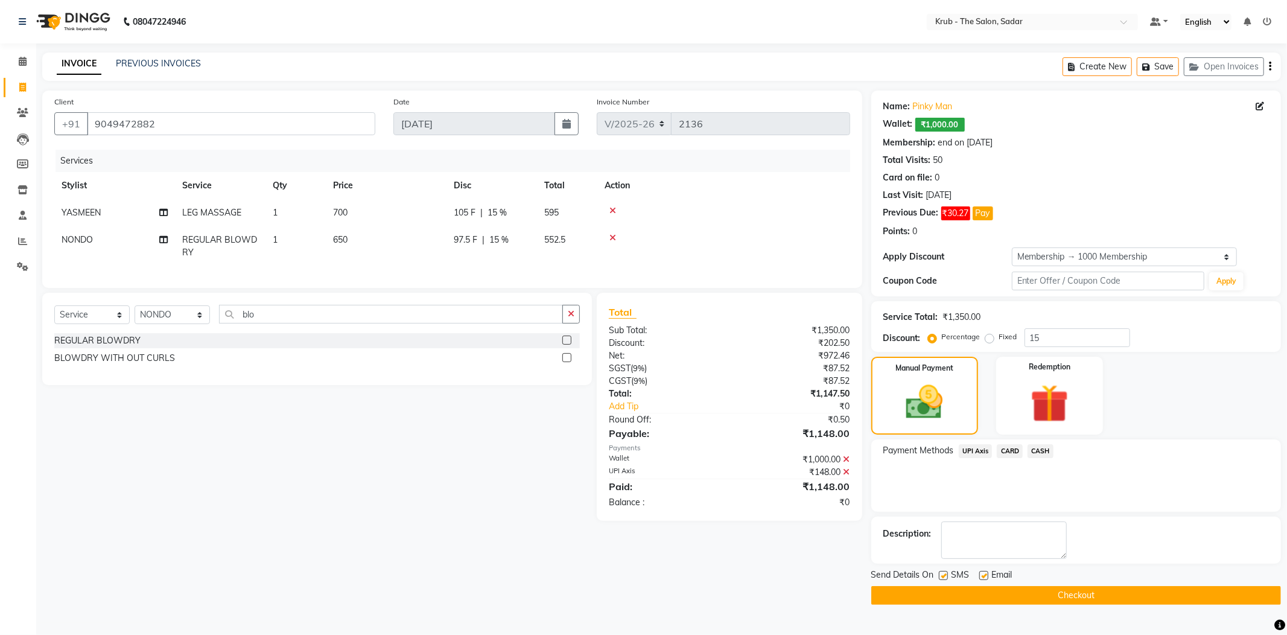
click at [980, 571] on label at bounding box center [983, 575] width 9 height 9
click at [980, 572] on input "checkbox" at bounding box center [983, 576] width 8 height 8
checkbox input "false"
click at [947, 571] on label at bounding box center [943, 575] width 9 height 9
click at [946, 572] on input "checkbox" at bounding box center [943, 576] width 8 height 8
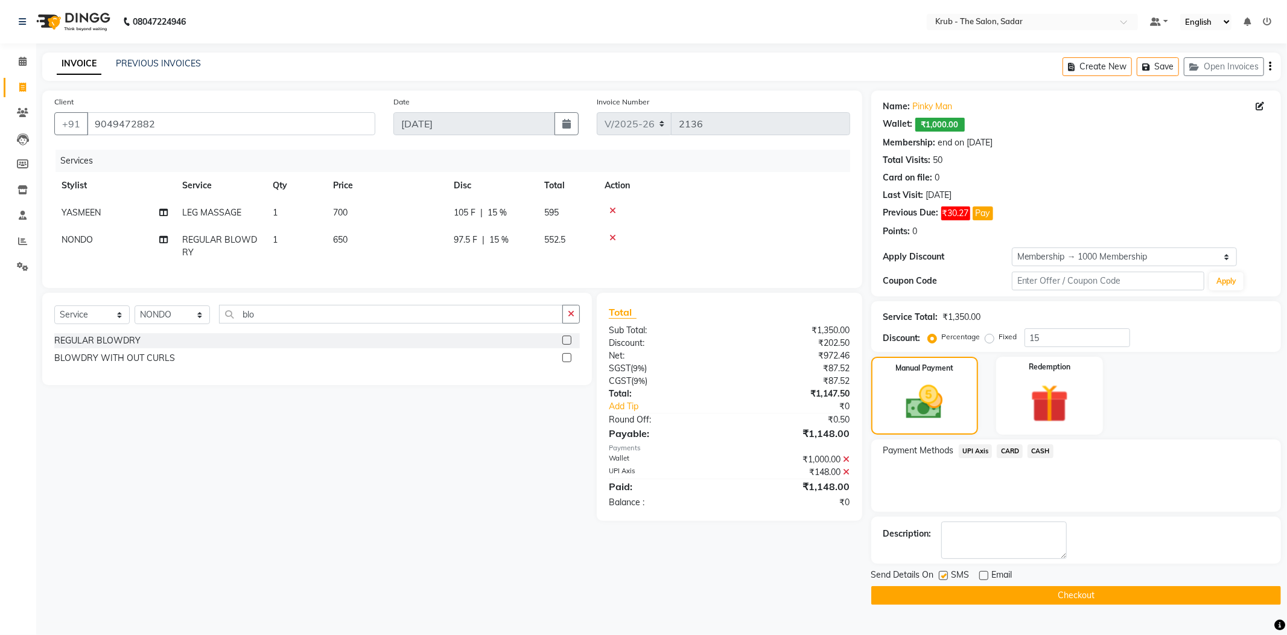
checkbox input "false"
click at [1060, 586] on button "Checkout" at bounding box center [1076, 595] width 410 height 19
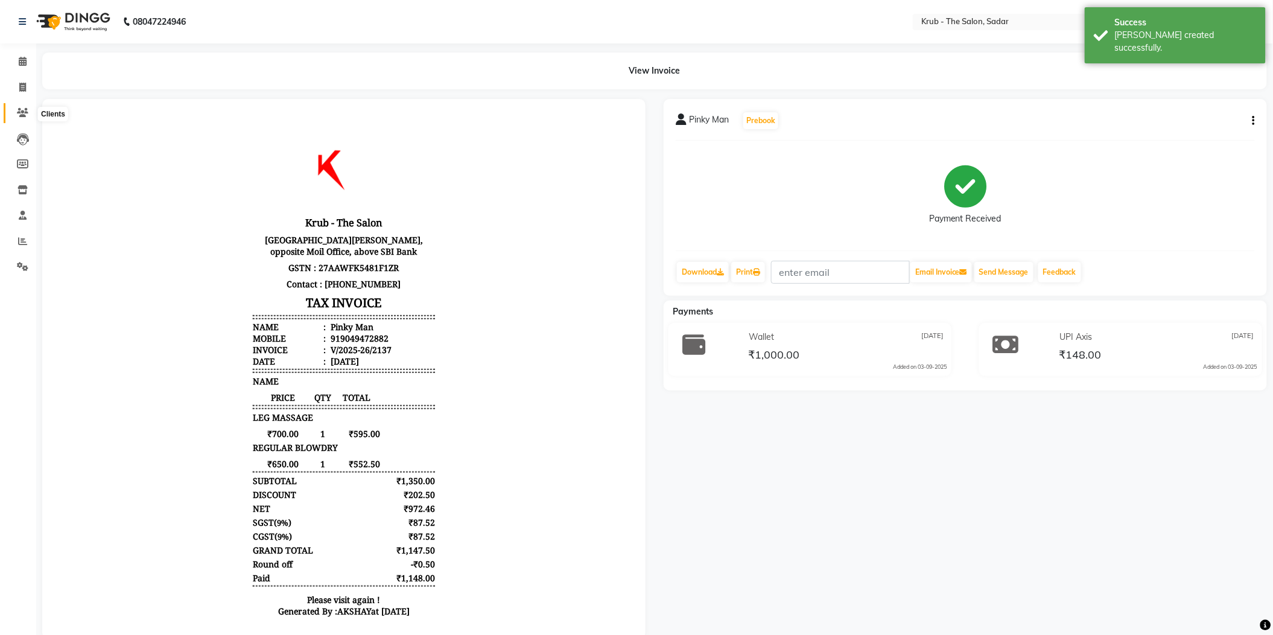
click at [25, 112] on icon at bounding box center [22, 112] width 11 height 9
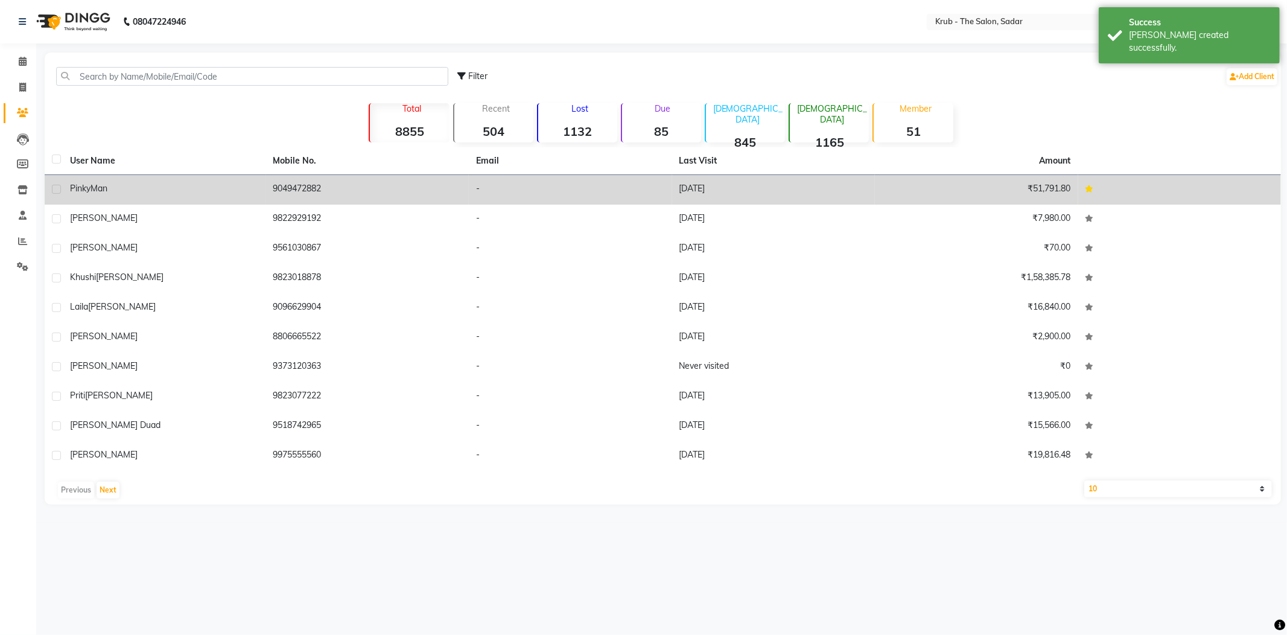
click at [349, 175] on td "9049472882" at bounding box center [367, 190] width 203 height 30
click at [1078, 175] on td at bounding box center [1179, 190] width 203 height 30
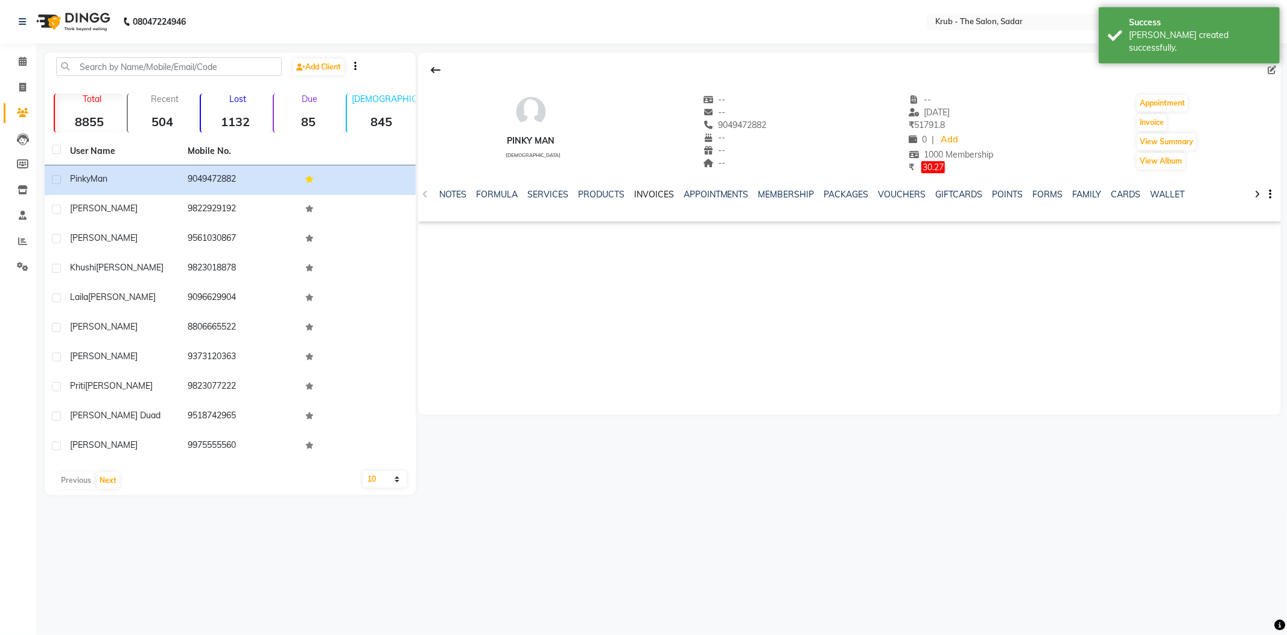
click at [634, 189] on link "INVOICES" at bounding box center [654, 194] width 40 height 11
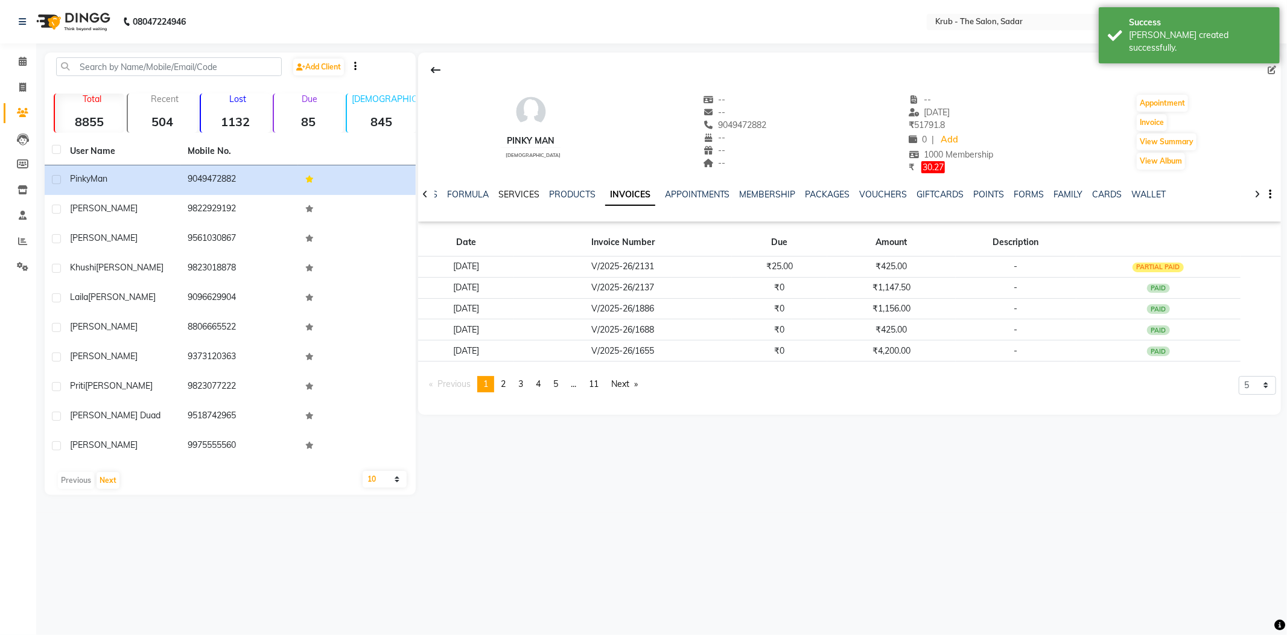
click at [520, 189] on link "SERVICES" at bounding box center [518, 194] width 41 height 11
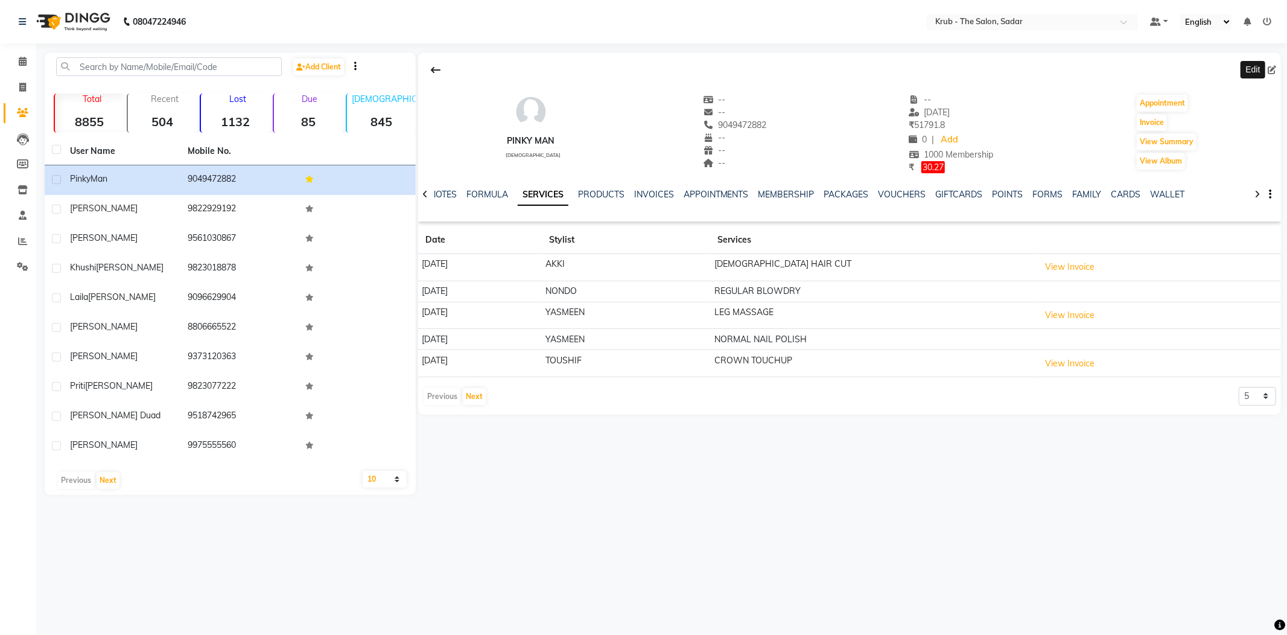
click at [1275, 71] on icon at bounding box center [1271, 70] width 8 height 8
select select "[DEMOGRAPHIC_DATA]"
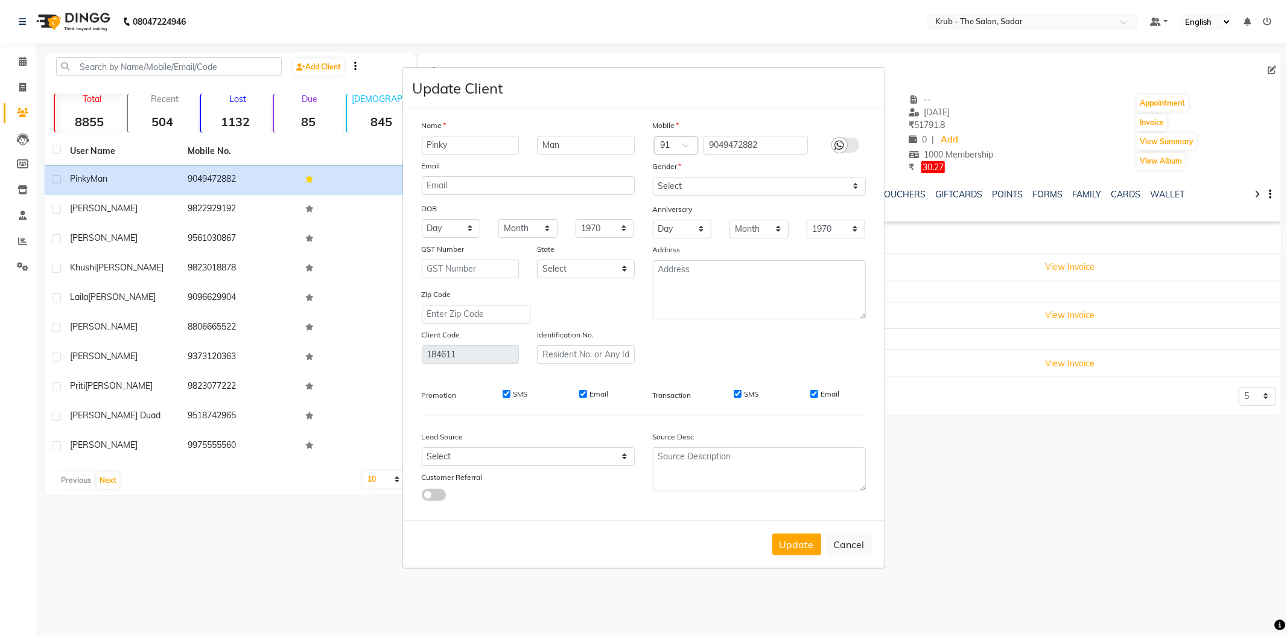
drag, startPoint x: 464, startPoint y: 160, endPoint x: 401, endPoint y: 169, distance: 63.9
click at [401, 169] on ngb-modal-window "Update Client Name Pinky Man Email DOB Day 01 02 03 04 05 06 07 08 09 10 11 12 …" at bounding box center [643, 317] width 1287 height 635
type input "Sonal Sangar"
drag, startPoint x: 567, startPoint y: 155, endPoint x: 493, endPoint y: 167, distance: 75.2
click at [493, 154] on div "Sonal Sangar Man" at bounding box center [528, 145] width 231 height 19
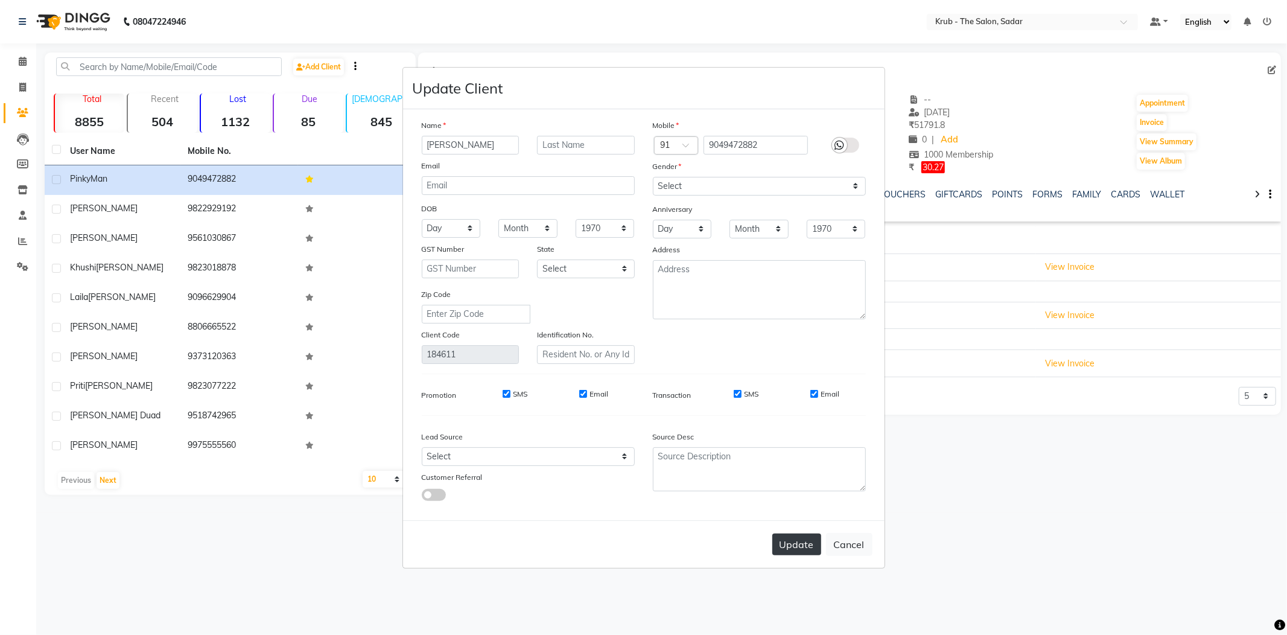
click at [815, 533] on button "Update" at bounding box center [796, 544] width 49 height 22
select select
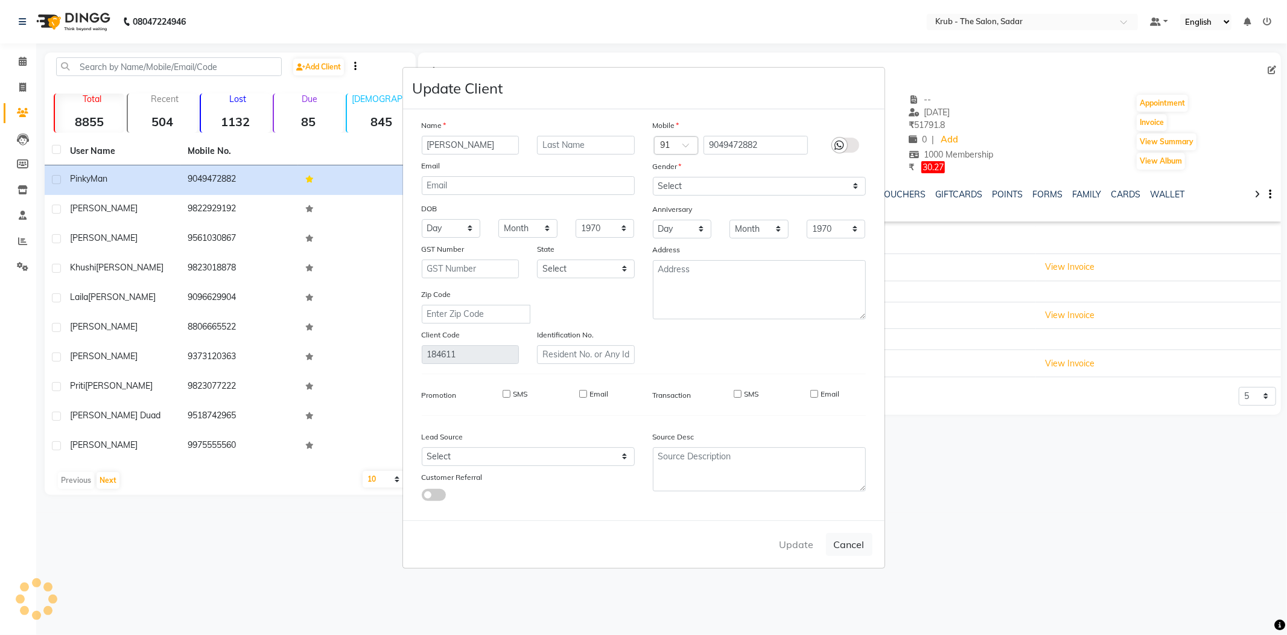
select select
checkbox input "false"
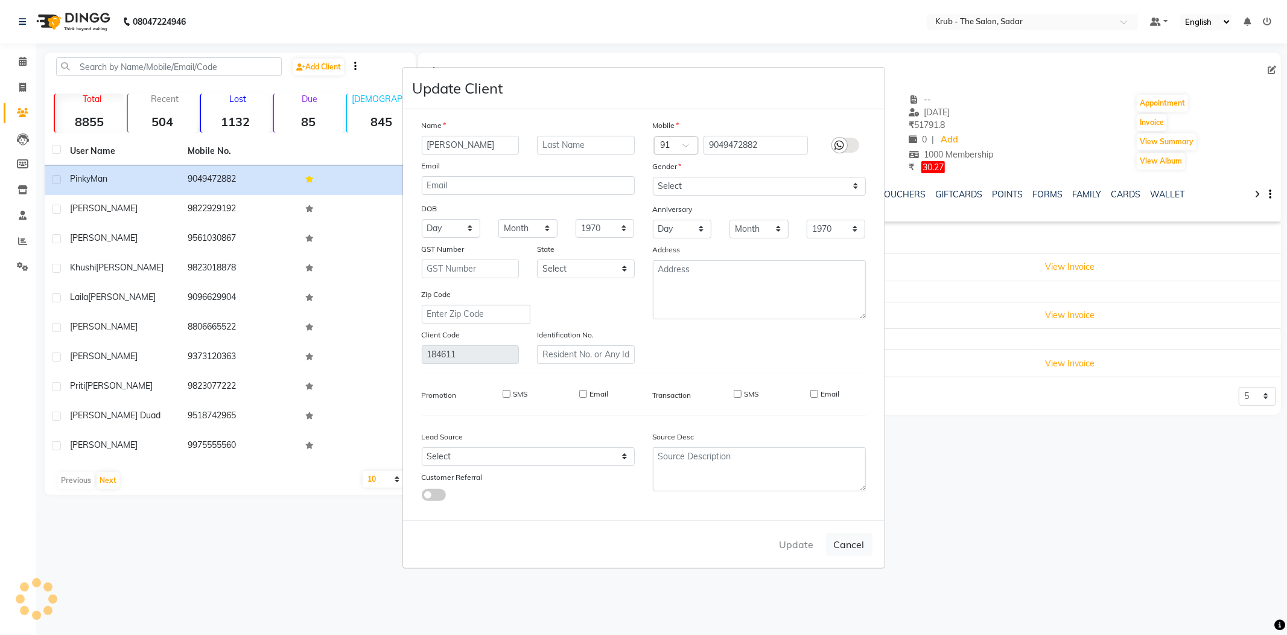
checkbox input "false"
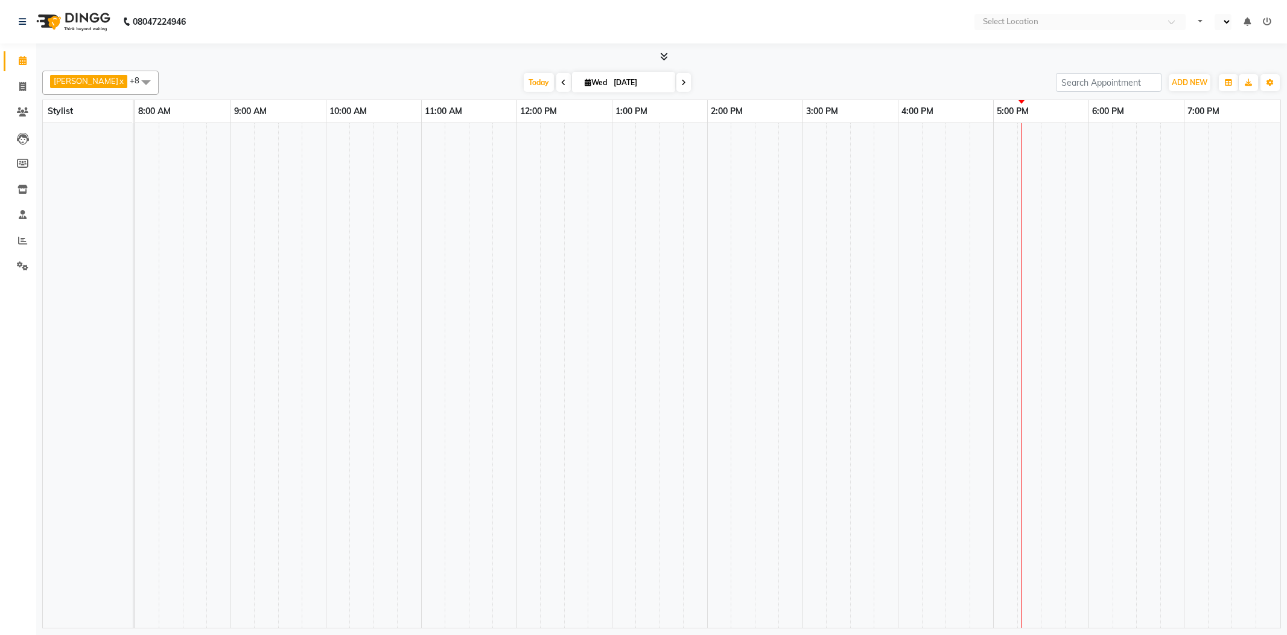
select select "en"
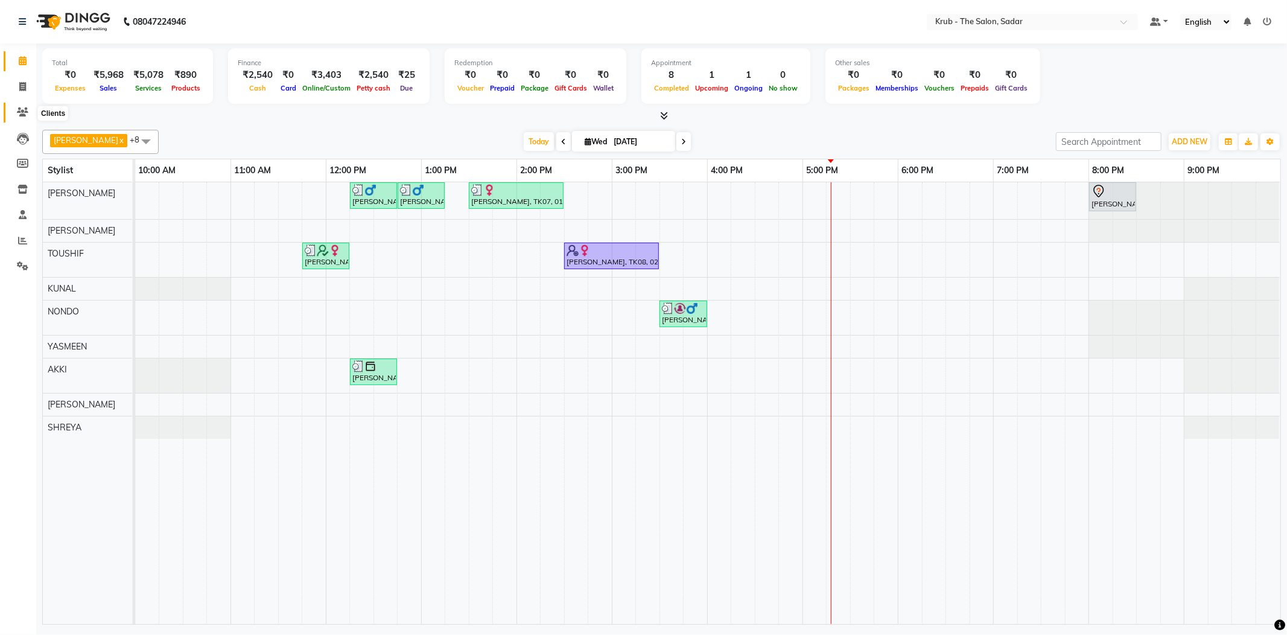
click at [16, 118] on span at bounding box center [22, 113] width 21 height 14
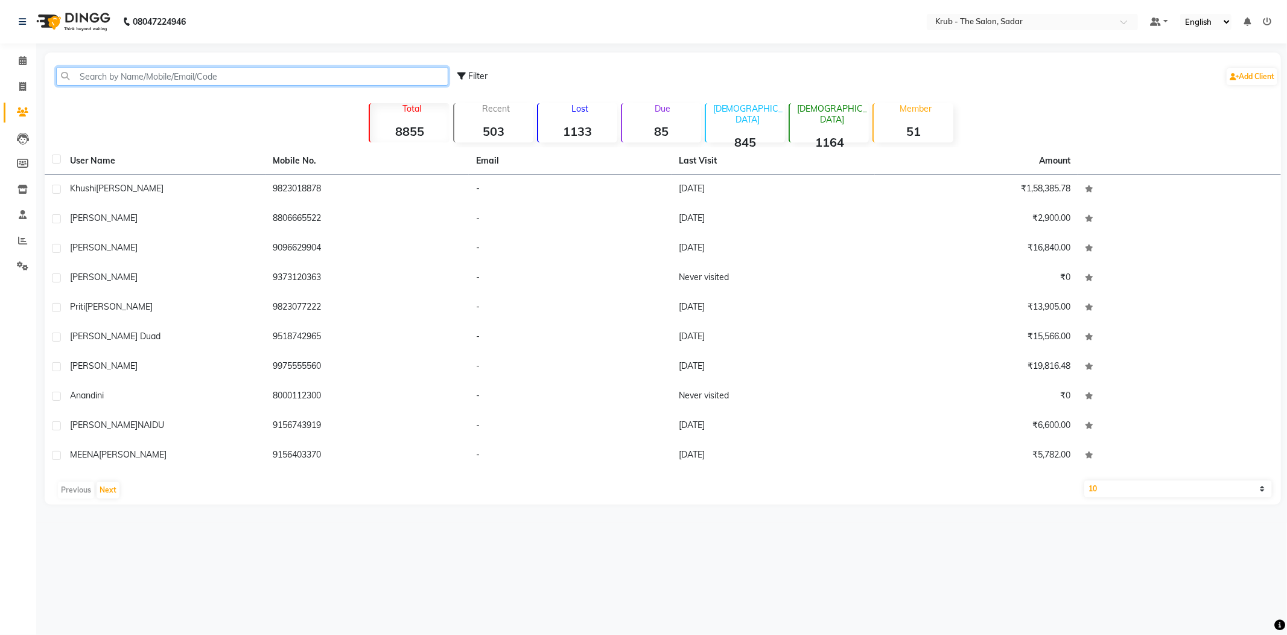
click at [160, 76] on input "text" at bounding box center [252, 76] width 392 height 19
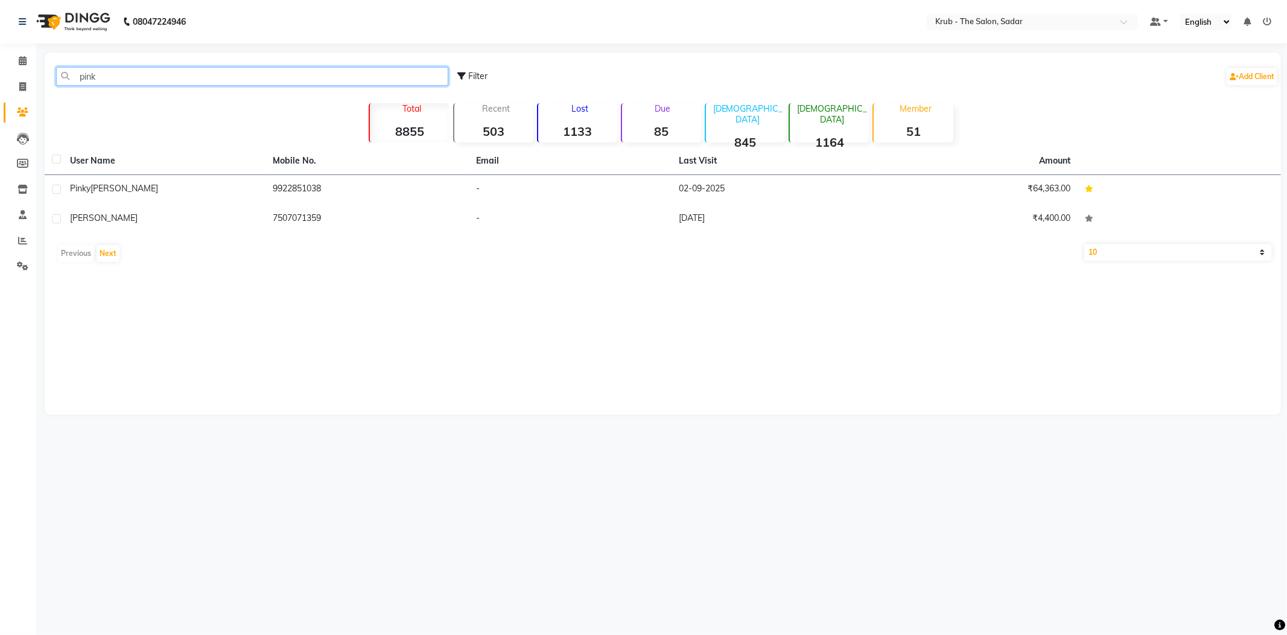
type input "pink"
click at [141, 75] on input "pink" at bounding box center [252, 76] width 392 height 19
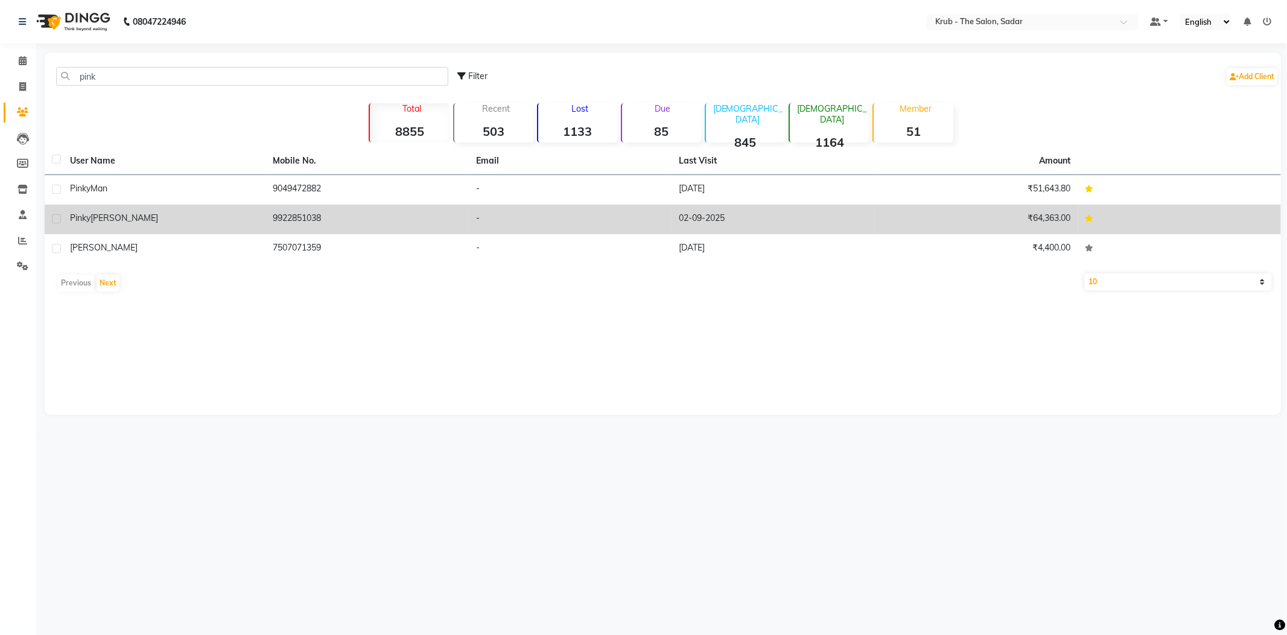
click at [600, 204] on td "-" at bounding box center [570, 219] width 203 height 30
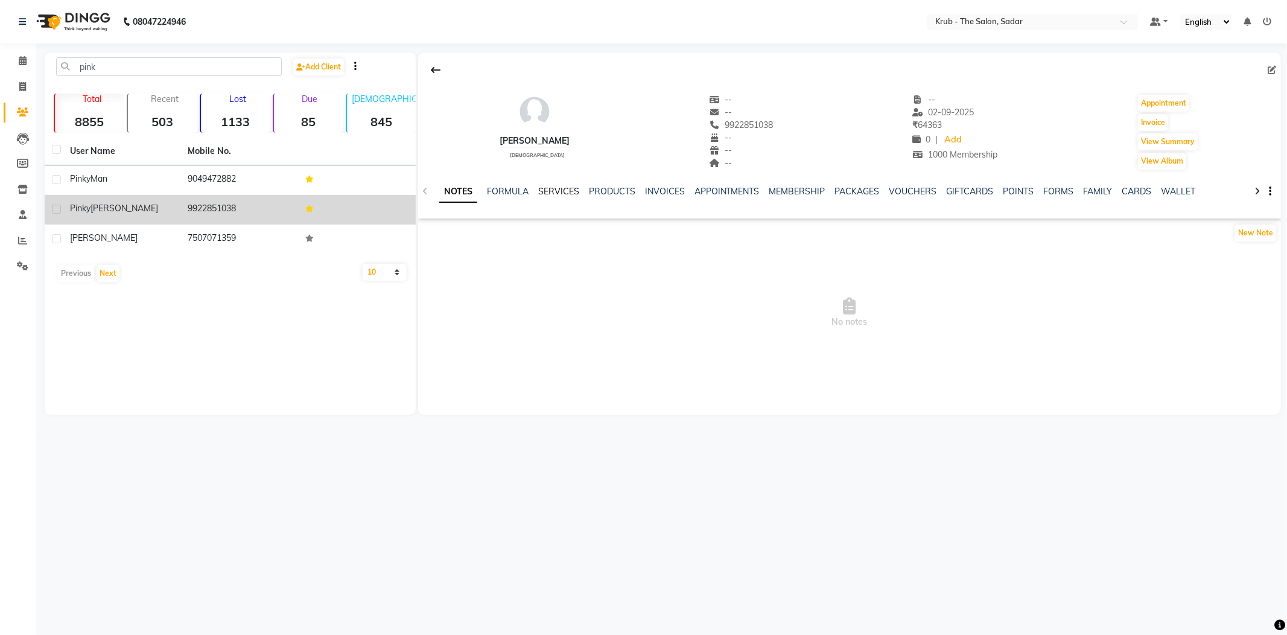
click at [546, 192] on link "SERVICES" at bounding box center [558, 191] width 41 height 11
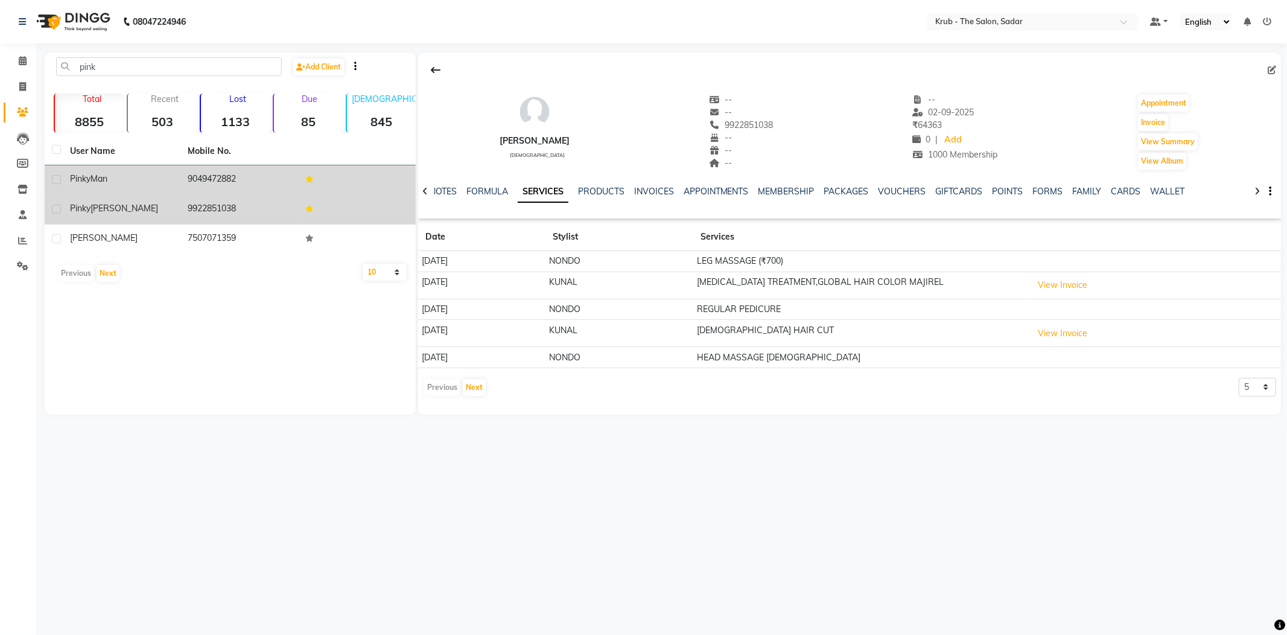
click at [141, 165] on td "Pinky Man" at bounding box center [122, 180] width 118 height 30
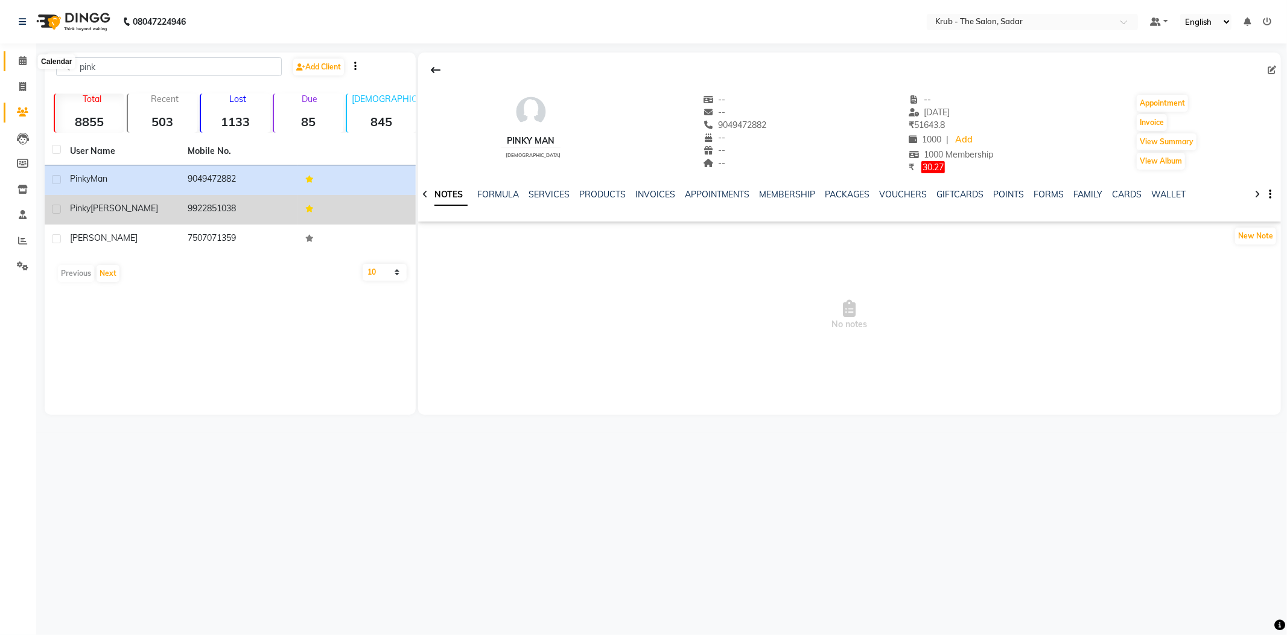
click at [22, 63] on icon at bounding box center [23, 60] width 8 height 9
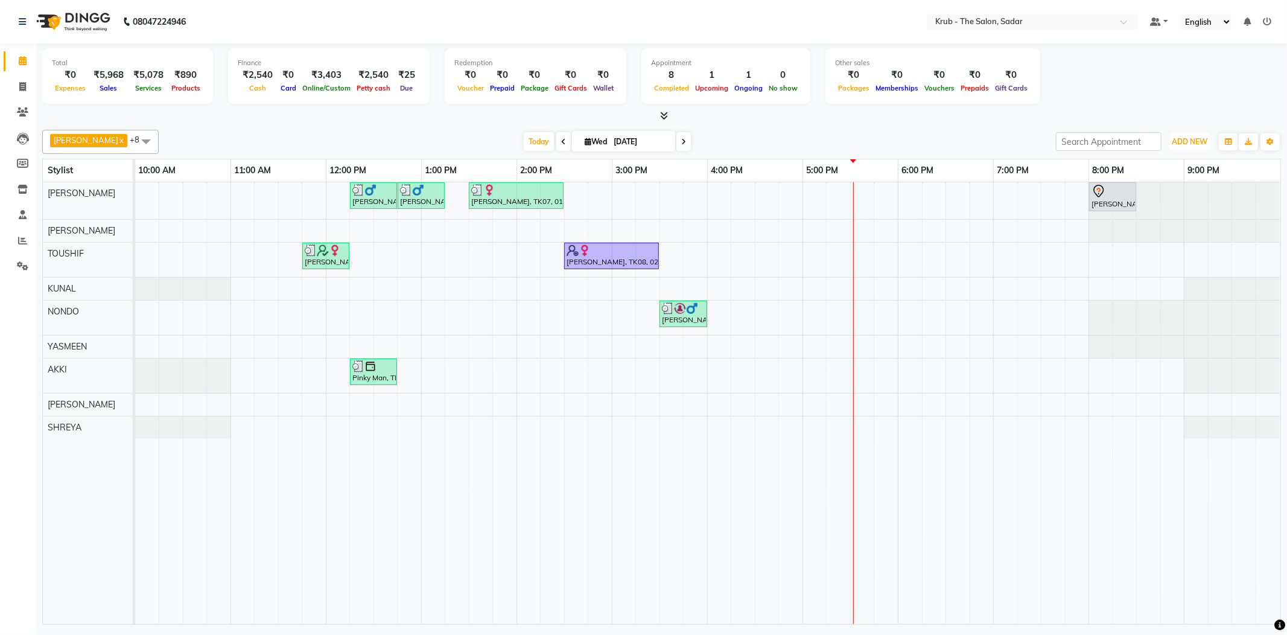
click at [1183, 142] on span "ADD NEW" at bounding box center [1189, 141] width 36 height 9
click at [1171, 191] on link "Add Expense" at bounding box center [1165, 195] width 95 height 16
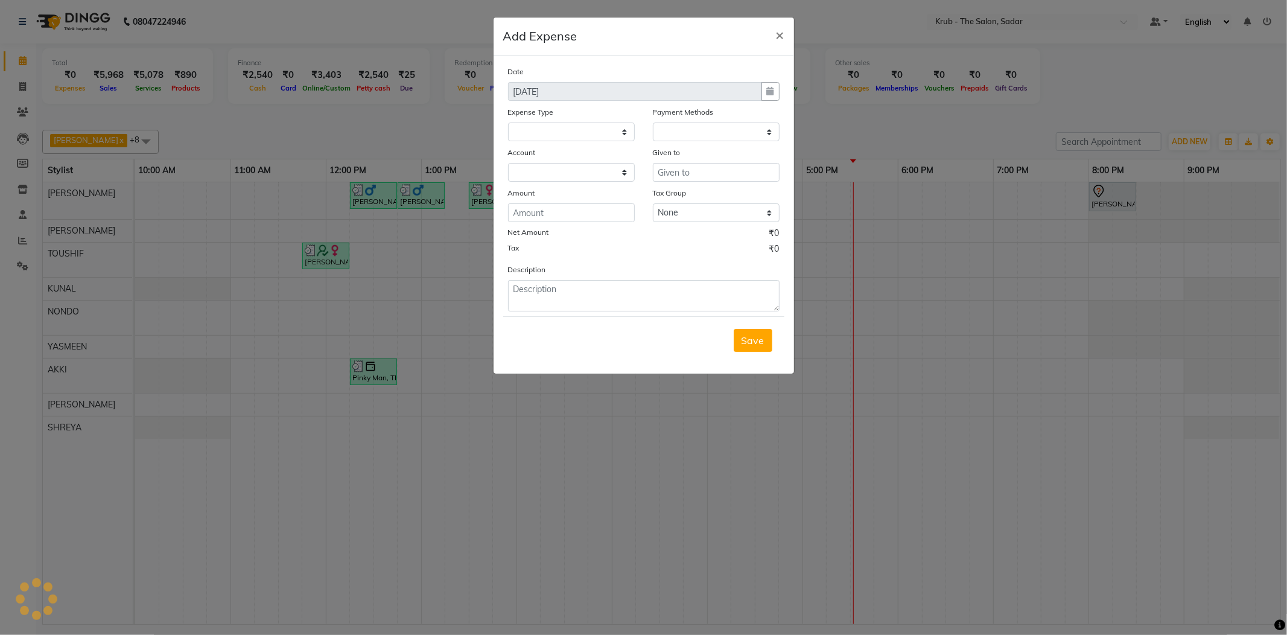
select select "1"
select select "3267"
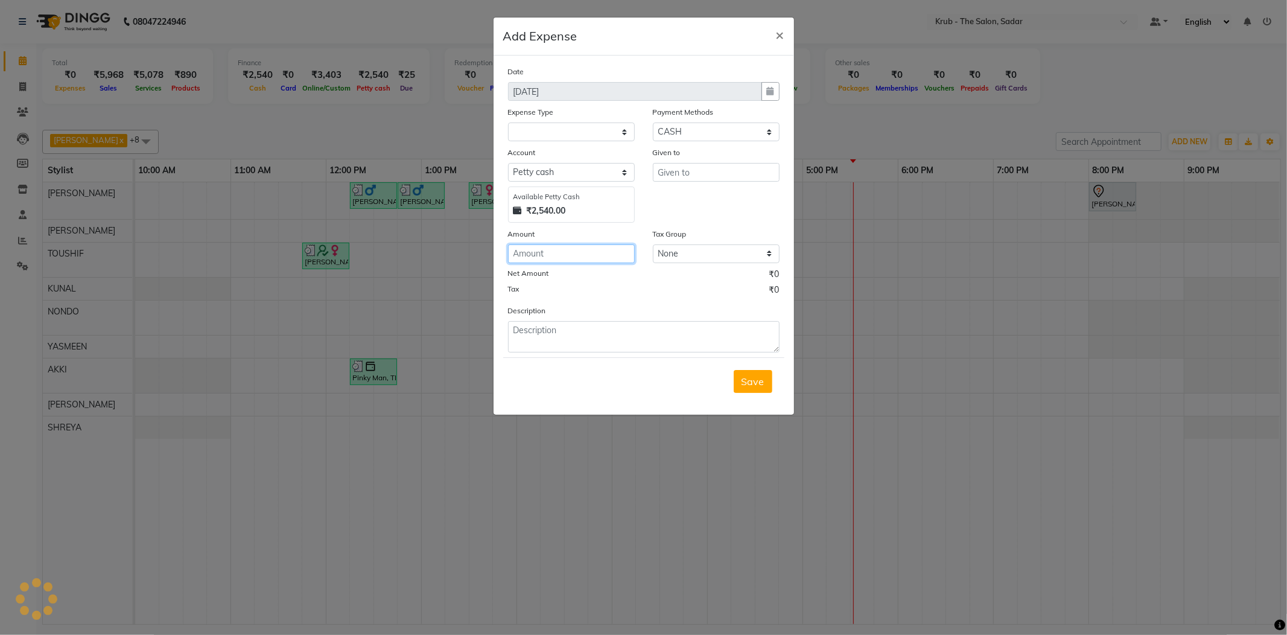
click at [596, 244] on input "number" at bounding box center [571, 253] width 127 height 19
type input "2910"
click at [581, 304] on div "Description" at bounding box center [644, 328] width 290 height 48
click at [575, 321] on textarea at bounding box center [643, 336] width 271 height 31
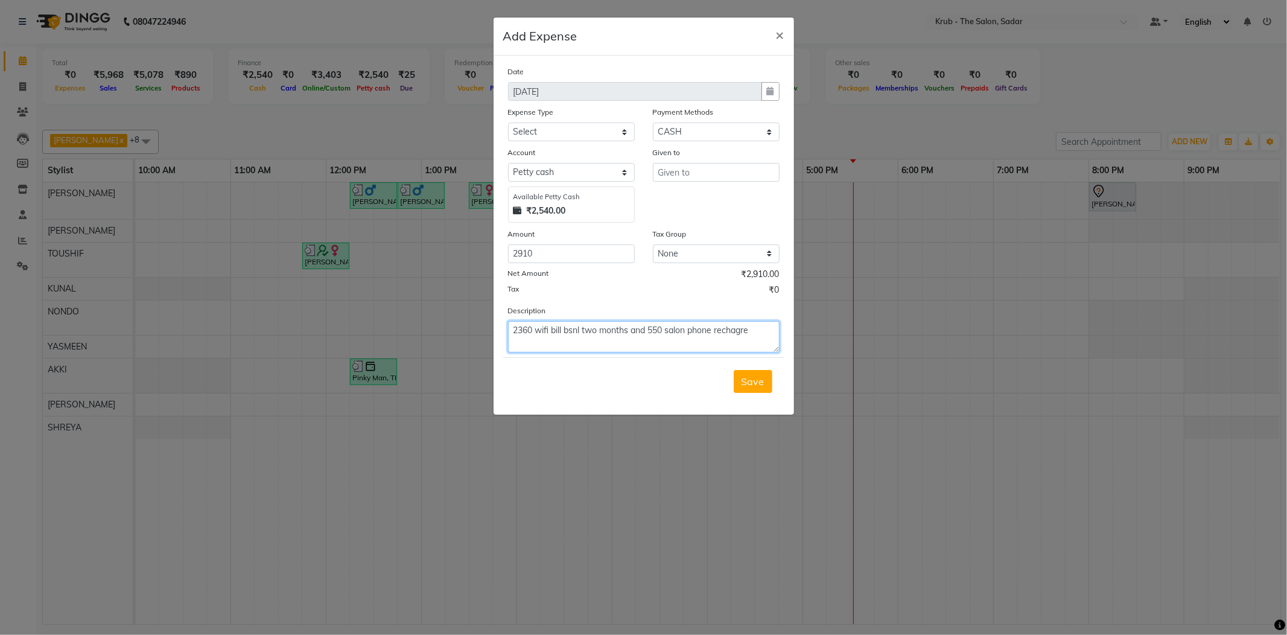
type textarea "2360 wifi bill bsnl two months and 550 salon phone rechagre"
click at [707, 163] on input "text" at bounding box center [716, 172] width 127 height 19
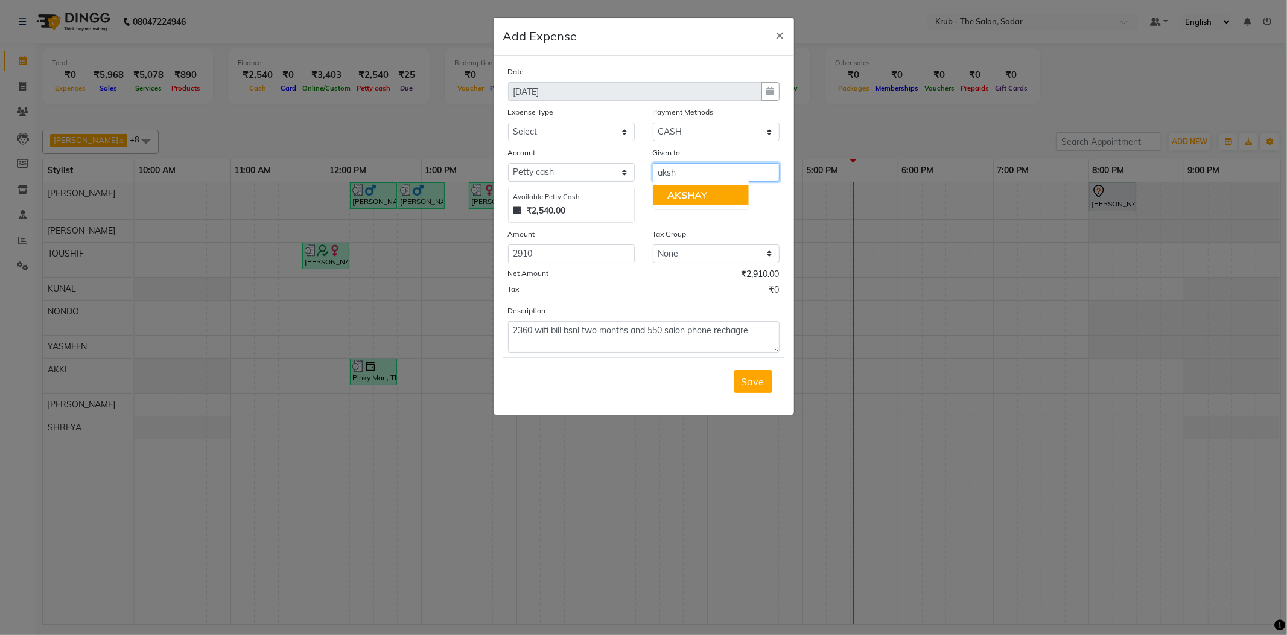
click at [697, 191] on ngb-typeahead-window "[PERSON_NAME]" at bounding box center [700, 195] width 97 height 30
click at [702, 185] on button "[PERSON_NAME]" at bounding box center [700, 194] width 95 height 19
type input "AKSHAY"
click at [587, 122] on select "Select Advance Salary Client Snacks Maintenance Product Salary Staff Snacks" at bounding box center [571, 131] width 127 height 19
select select "7625"
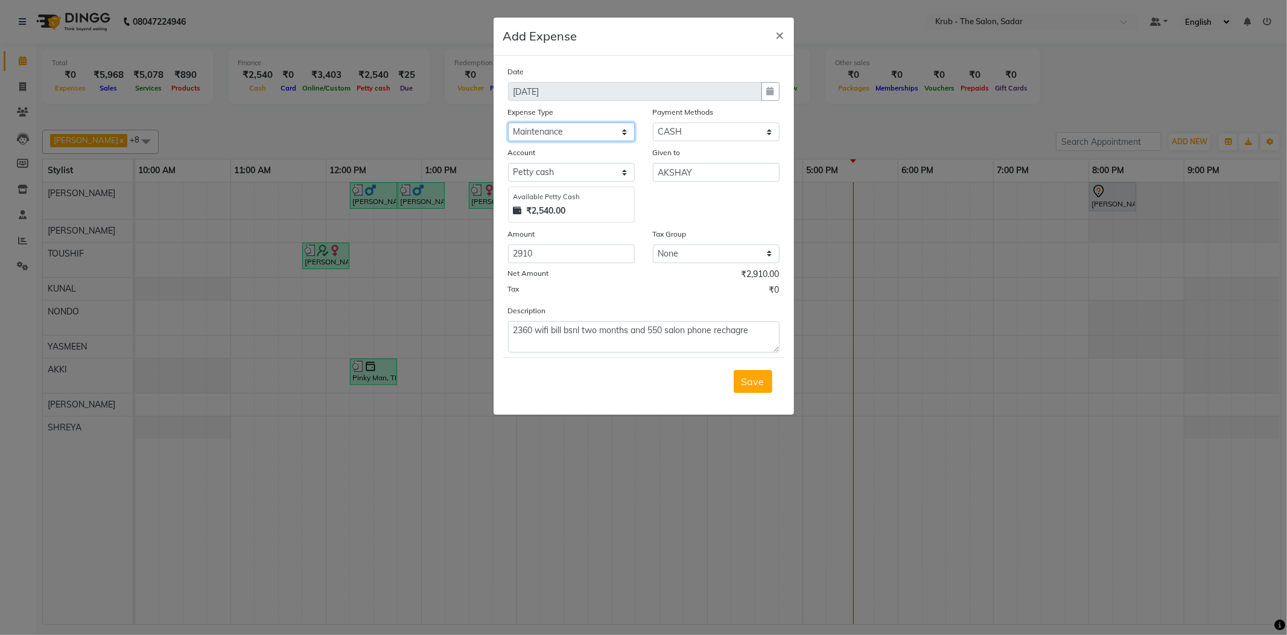
click at [508, 122] on select "Select Advance Salary Client Snacks Maintenance Product Salary Staff Snacks" at bounding box center [571, 131] width 127 height 19
click at [756, 375] on span "Save" at bounding box center [752, 381] width 23 height 12
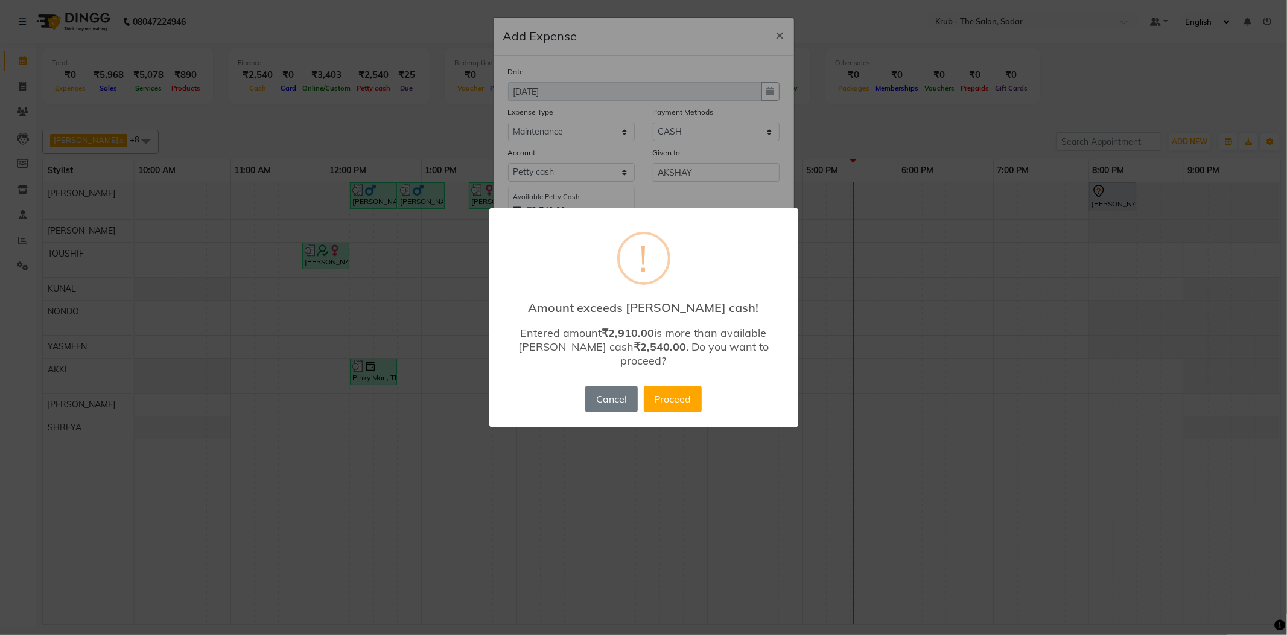
click at [660, 385] on button "Proceed" at bounding box center [673, 398] width 58 height 27
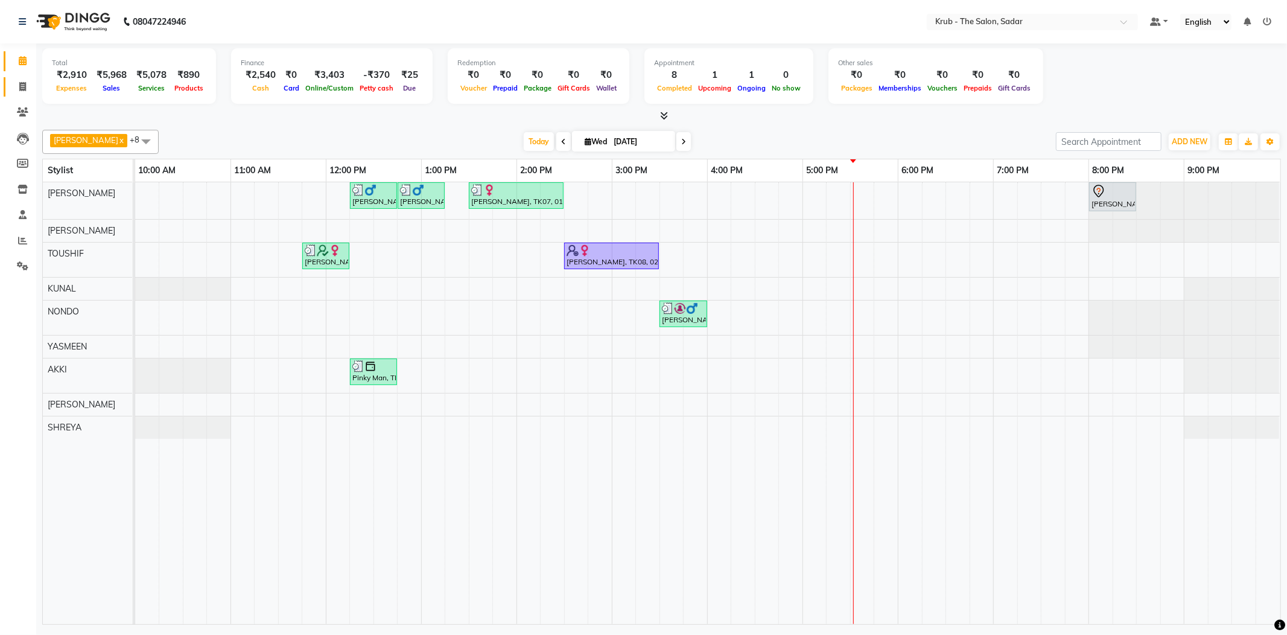
click at [20, 84] on icon at bounding box center [22, 86] width 7 height 9
select select "service"
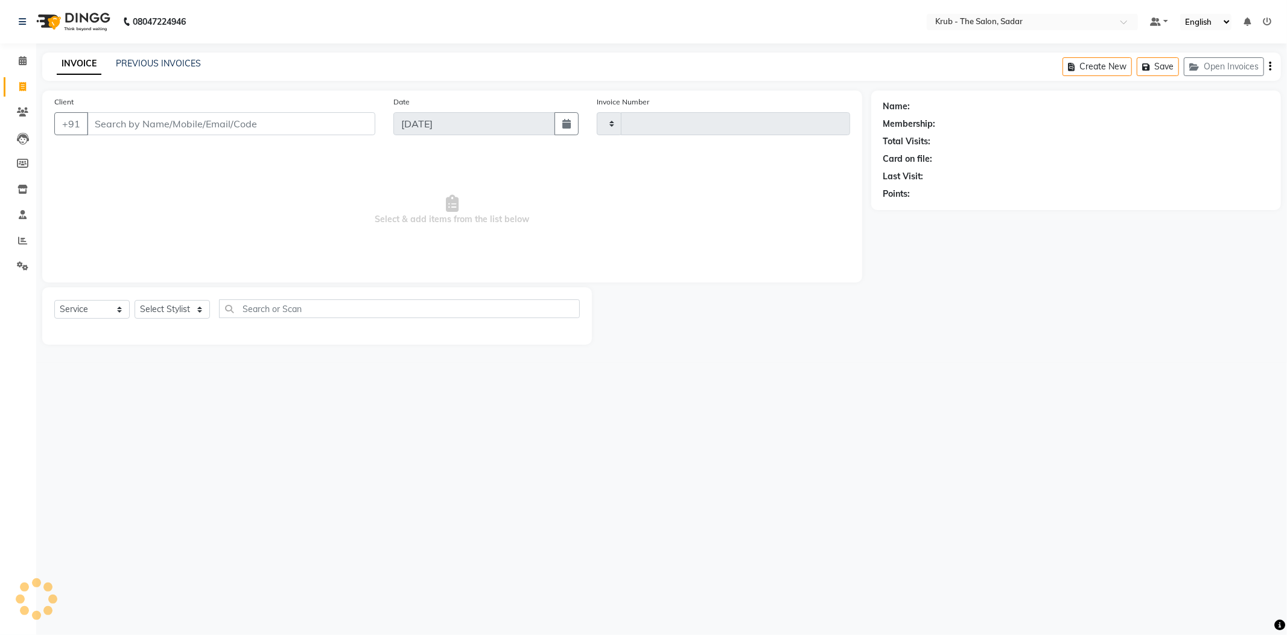
type input "2136"
select select "4449"
click at [167, 300] on select "Select Stylist" at bounding box center [172, 309] width 75 height 19
select select "90733"
click at [135, 300] on select "Select Stylist AKASH AKKI AKSHAY Andreas GURVEER Krub Reception KUNAL NONDO RAJ…" at bounding box center [172, 309] width 75 height 19
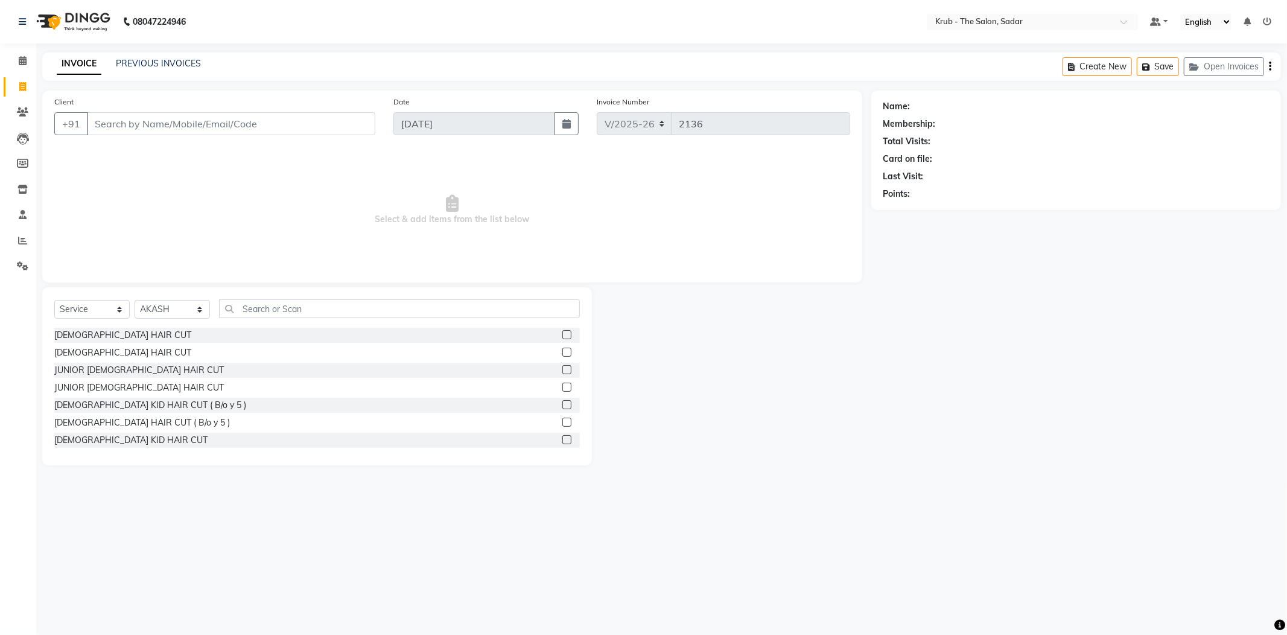
click at [562, 330] on label at bounding box center [566, 334] width 9 height 9
click at [562, 331] on input "checkbox" at bounding box center [566, 335] width 8 height 8
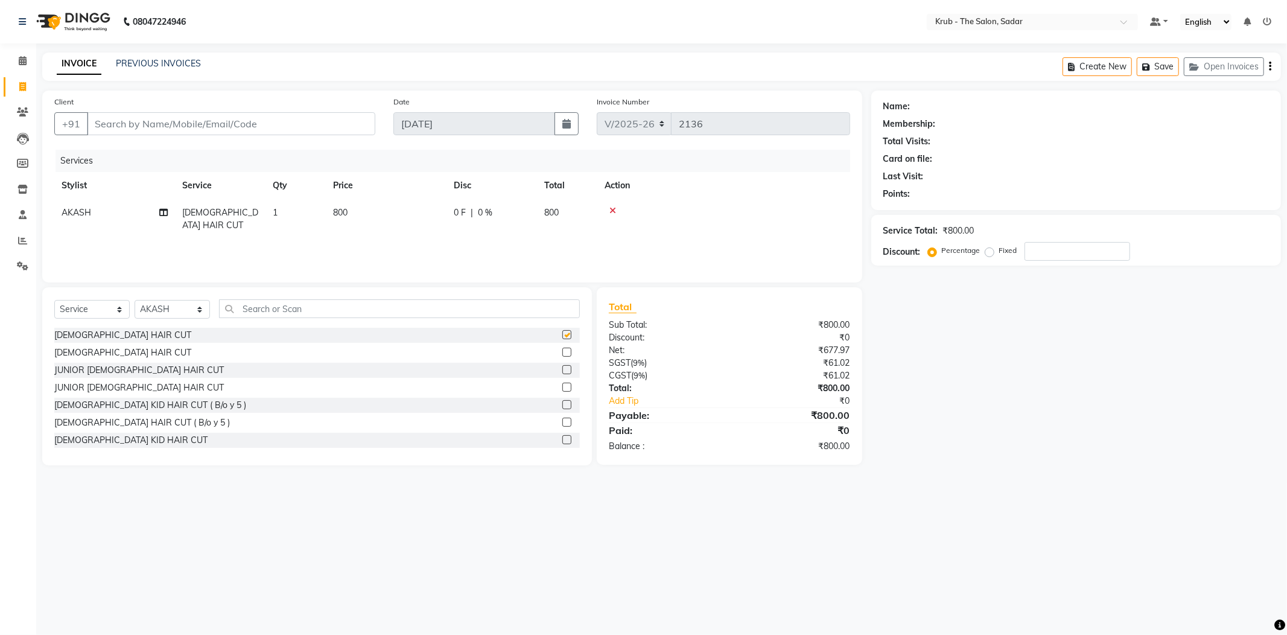
checkbox input "false"
click at [252, 114] on input "Client" at bounding box center [231, 123] width 288 height 23
type input "9"
type input "0"
type input "9822929192"
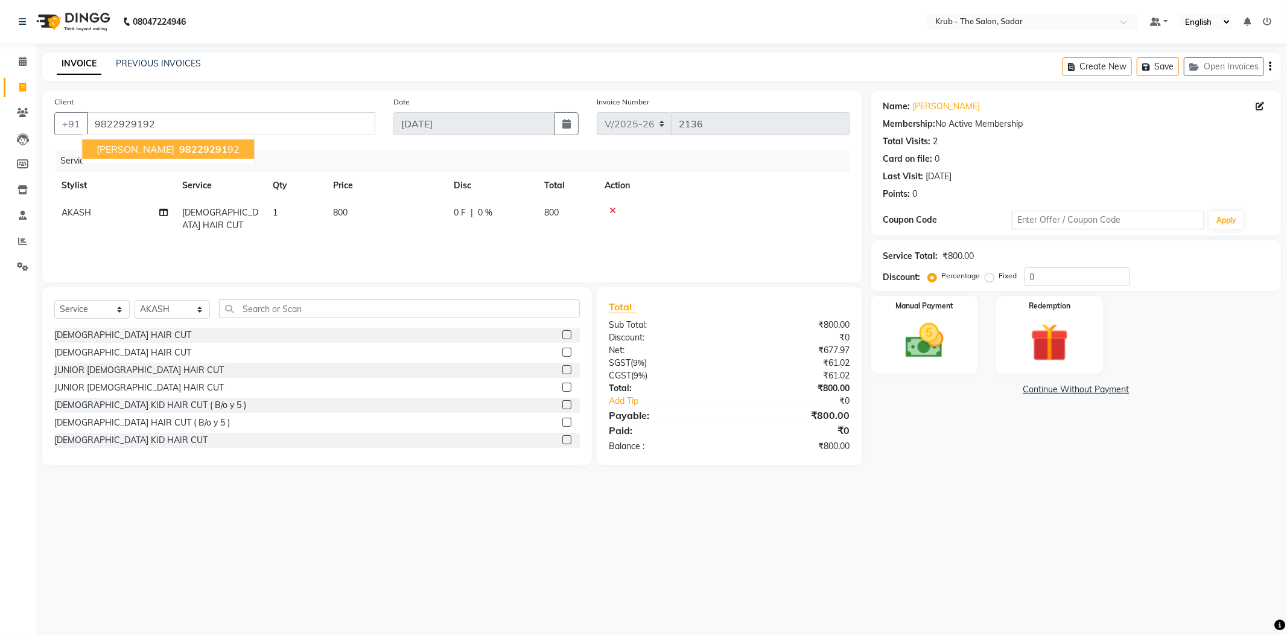
click at [179, 145] on span "98229291" at bounding box center [203, 149] width 48 height 12
click at [926, 318] on img at bounding box center [924, 341] width 65 height 46
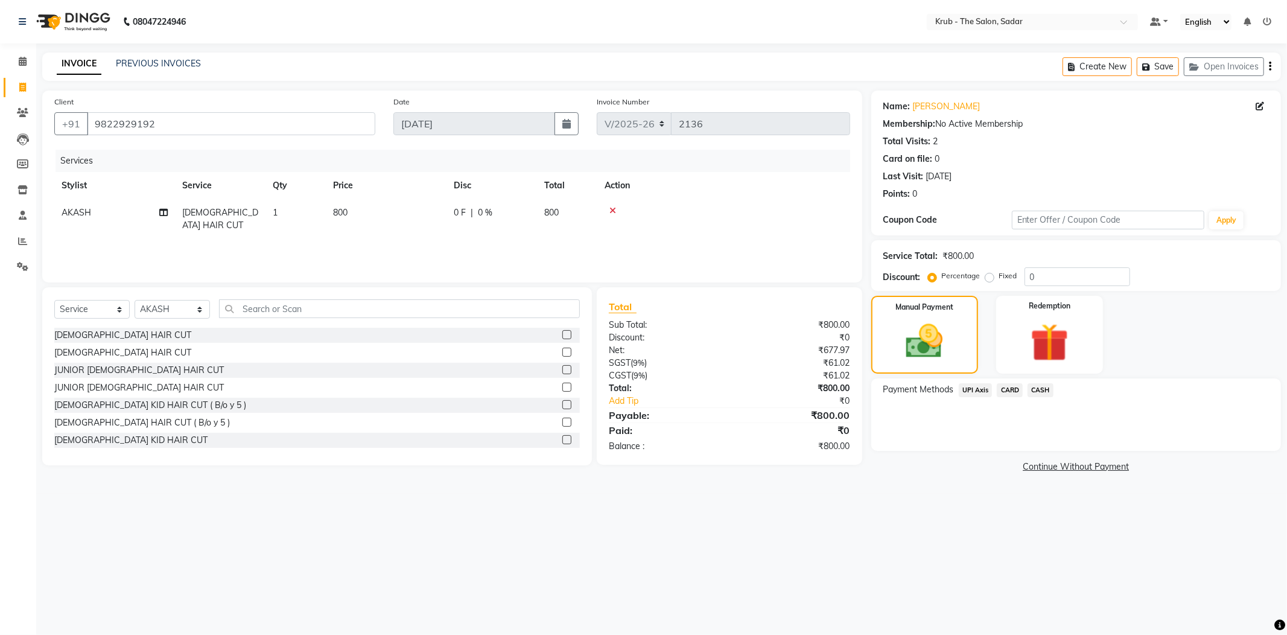
click at [975, 383] on span "UPI Axis" at bounding box center [975, 390] width 34 height 14
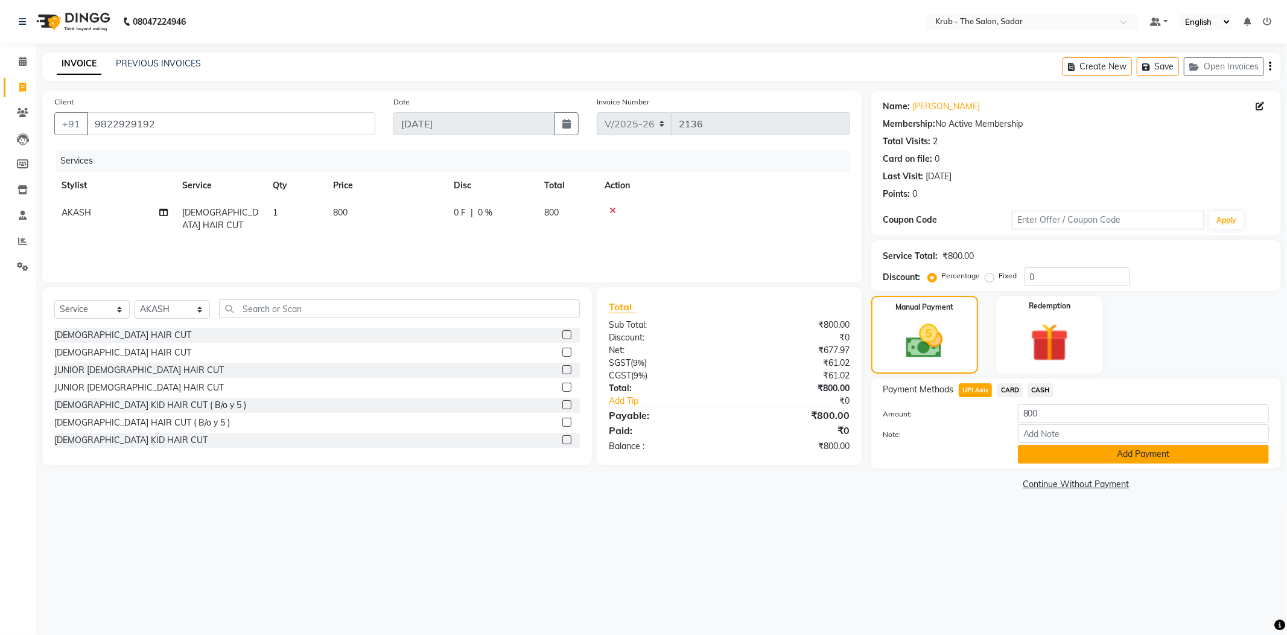
click at [1157, 445] on button "Add Payment" at bounding box center [1143, 454] width 251 height 19
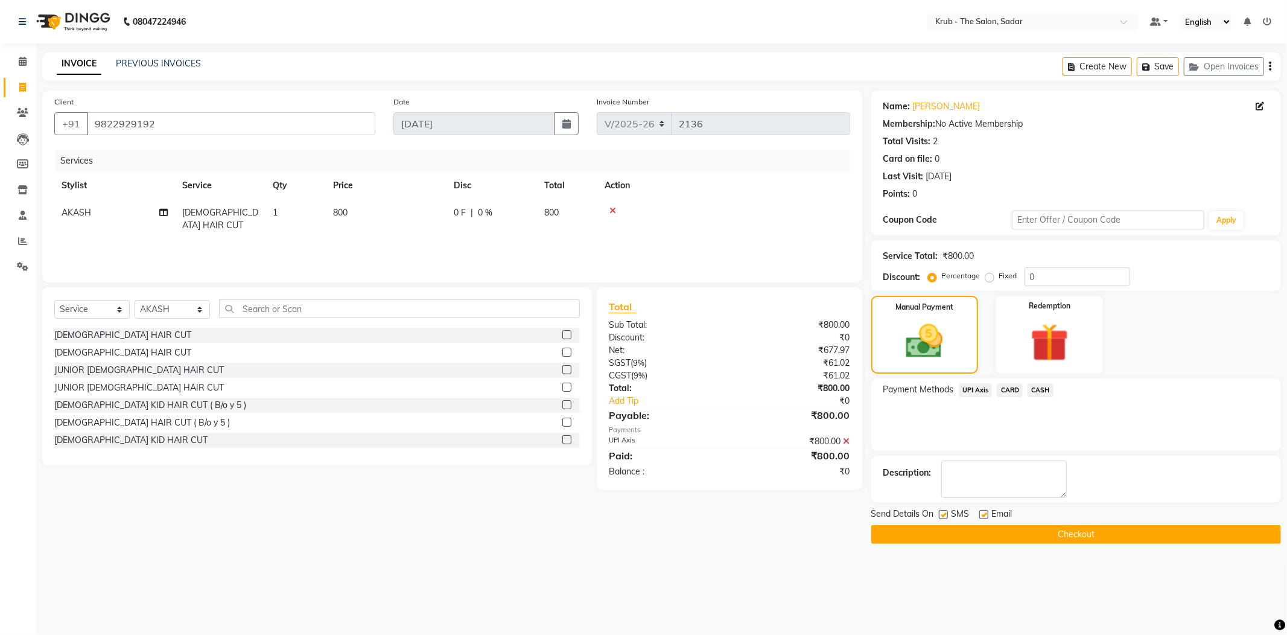
click at [982, 510] on label at bounding box center [983, 514] width 9 height 9
click at [982, 511] on input "checkbox" at bounding box center [983, 515] width 8 height 8
checkbox input "false"
click at [937, 507] on div "Send Details On SMS Email" at bounding box center [1076, 514] width 410 height 15
click at [943, 510] on label at bounding box center [943, 514] width 9 height 9
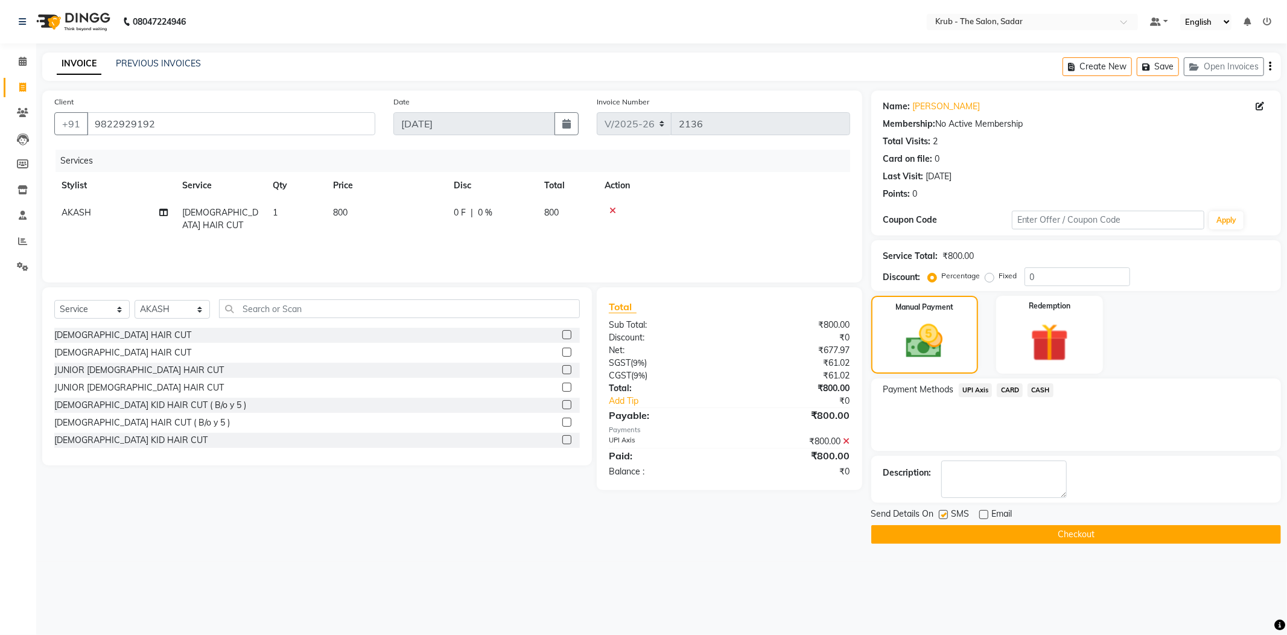
click at [943, 511] on input "checkbox" at bounding box center [943, 515] width 8 height 8
checkbox input "false"
click at [1009, 507] on div "Send Details On SMS Email Checkout" at bounding box center [1076, 525] width 410 height 36
click at [1015, 525] on button "Checkout" at bounding box center [1076, 534] width 410 height 19
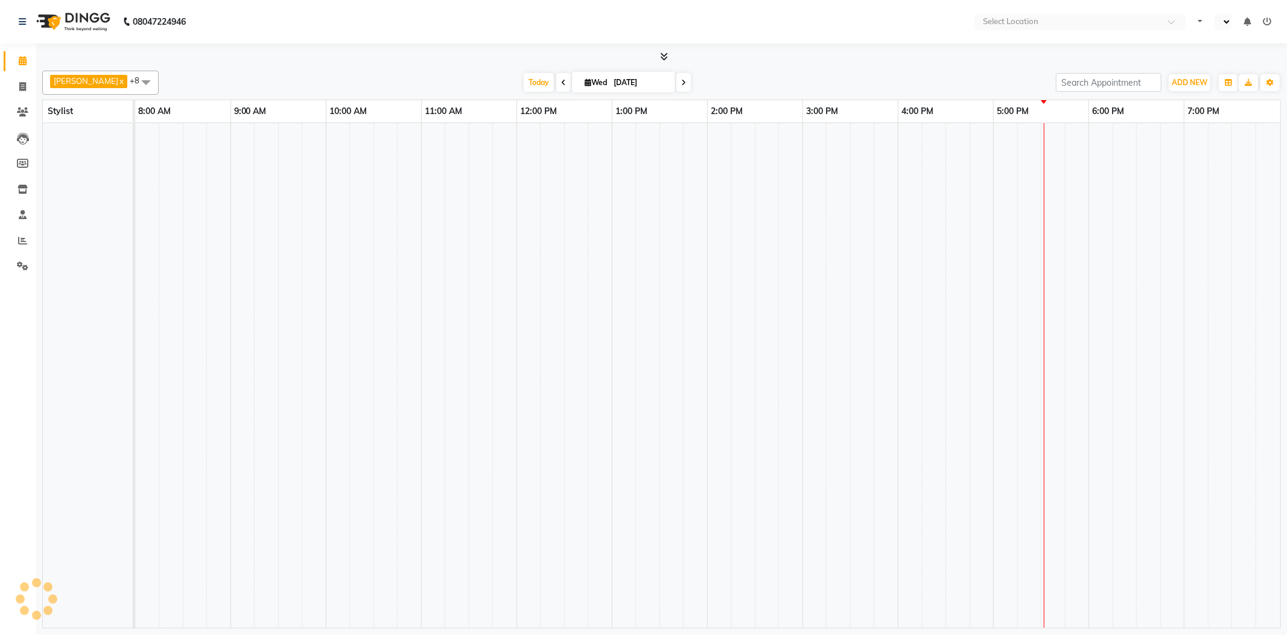
select select "en"
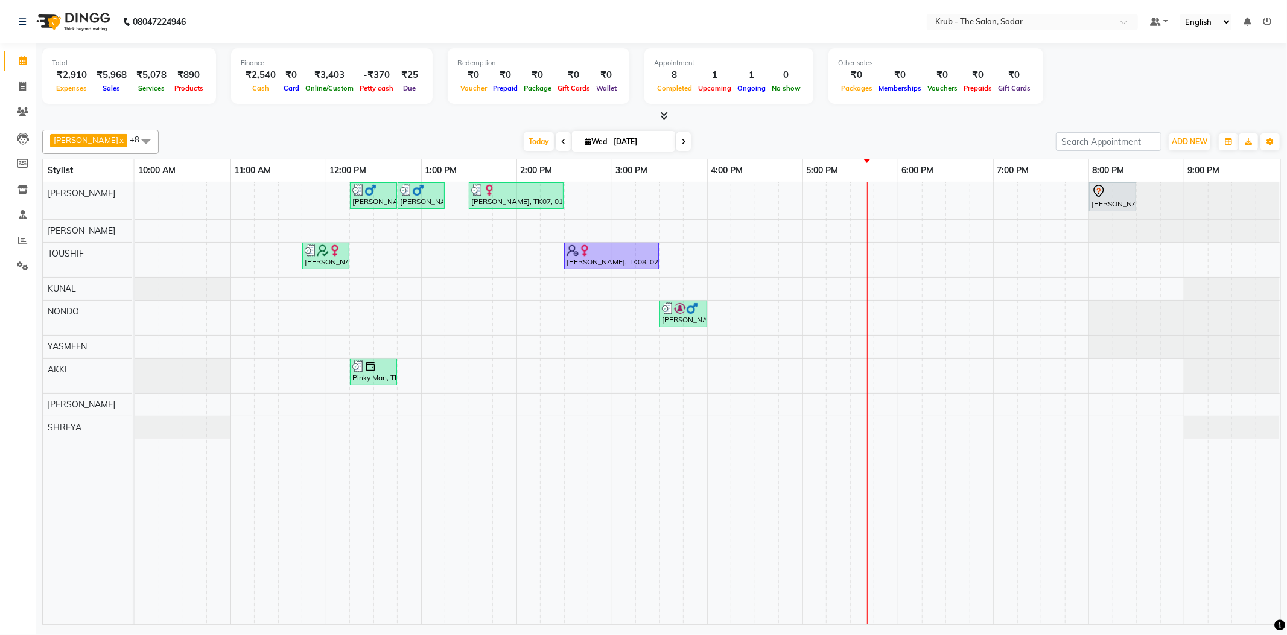
click at [1269, 23] on icon at bounding box center [1266, 21] width 8 height 8
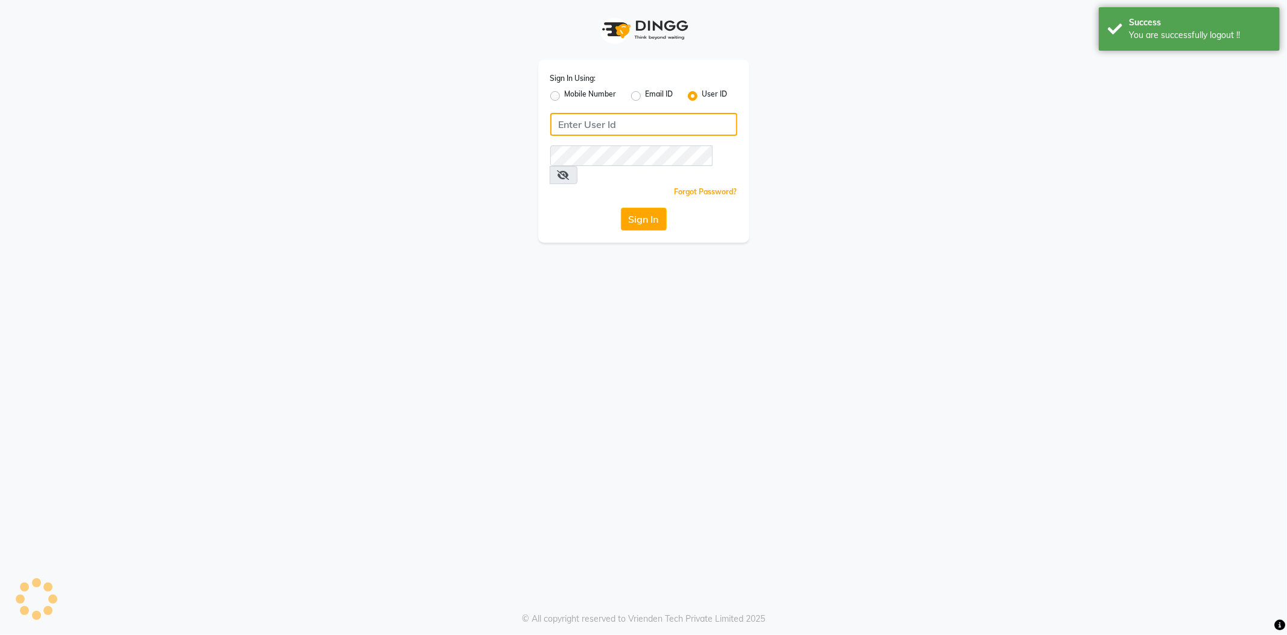
type input "8600687890"
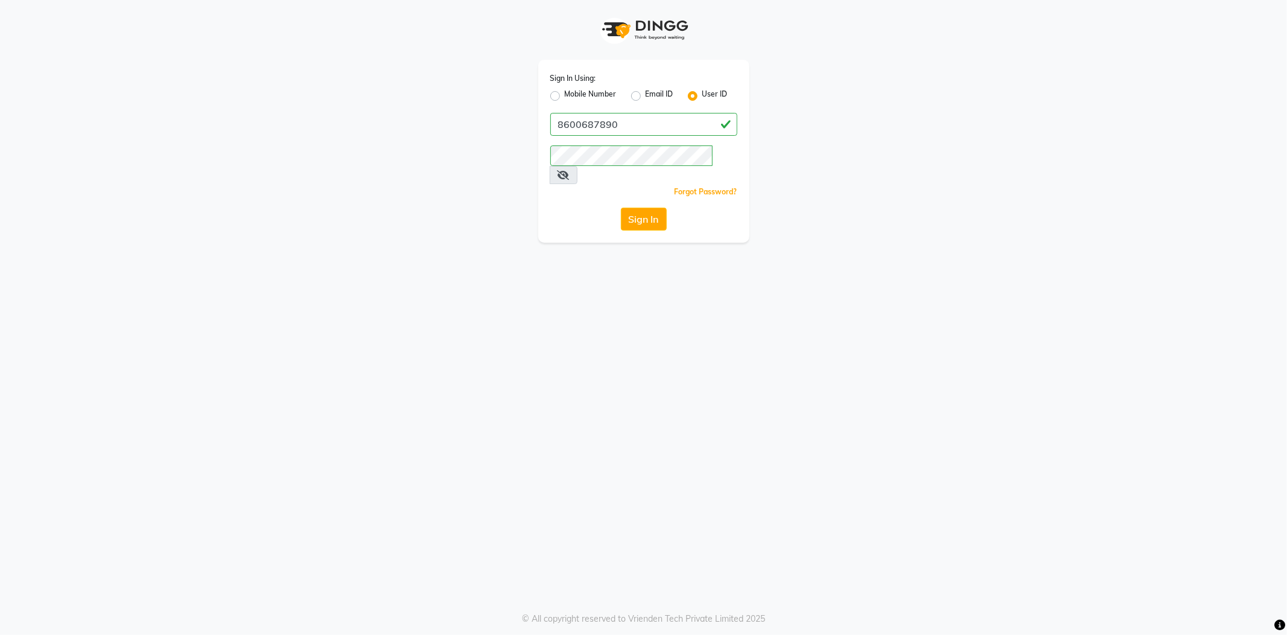
click at [565, 95] on label "Mobile Number" at bounding box center [591, 96] width 52 height 14
click at [565, 95] on input "Mobile Number" at bounding box center [569, 93] width 8 height 8
radio input "true"
radio input "false"
click at [625, 117] on input "Username" at bounding box center [664, 124] width 147 height 23
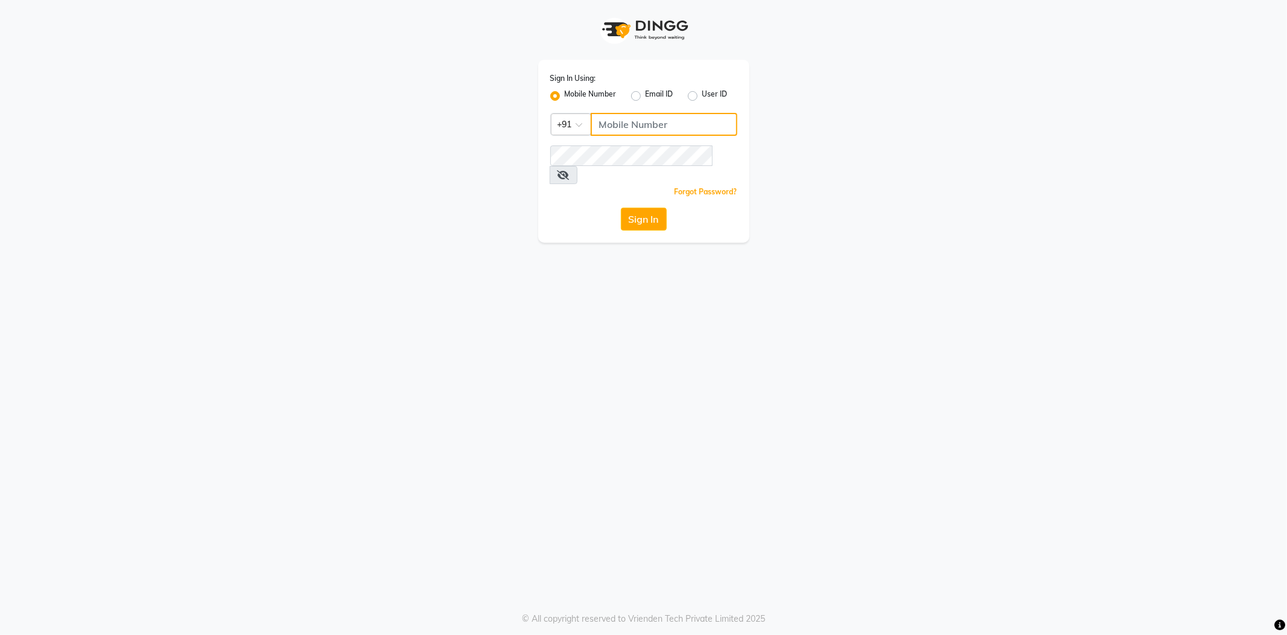
type input "7038168547"
click at [522, 157] on div "Sign In Using: Mobile Number Email ID User ID Country Code × +91 7038168547 Rem…" at bounding box center [644, 121] width 688 height 242
click at [621, 207] on button "Sign In" at bounding box center [644, 218] width 46 height 23
